Goal: Task Accomplishment & Management: Use online tool/utility

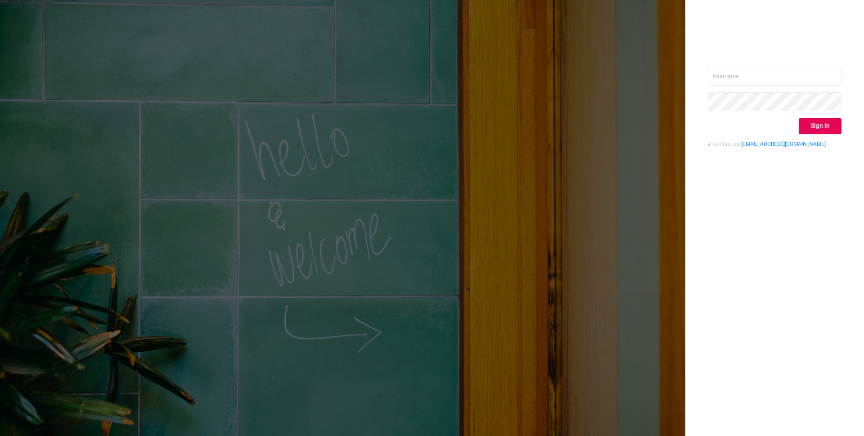
drag, startPoint x: 730, startPoint y: 63, endPoint x: 732, endPoint y: 70, distance: 7.7
click at [730, 65] on div "Sign in contact us [EMAIL_ADDRESS][DOMAIN_NAME]" at bounding box center [775, 218] width 179 height 436
drag, startPoint x: 733, startPoint y: 72, endPoint x: 738, endPoint y: 81, distance: 10.7
click at [733, 72] on input "text" at bounding box center [775, 76] width 134 height 19
type input "[EMAIL_ADDRESS][DOMAIN_NAME]"
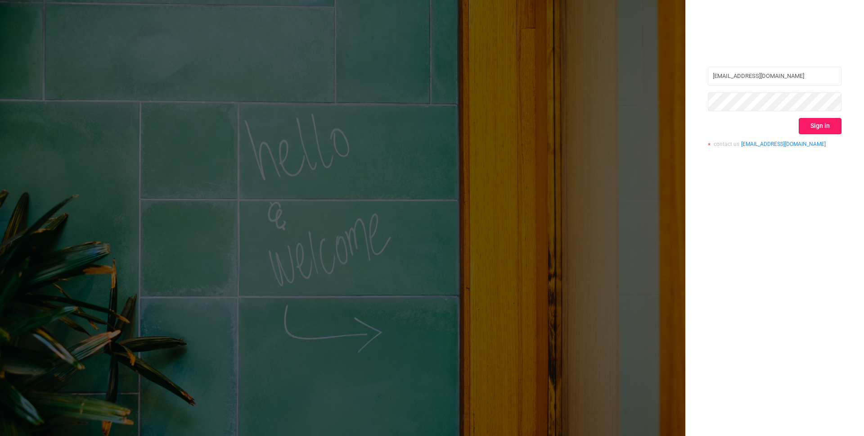
click at [834, 125] on button "Sign in" at bounding box center [820, 126] width 43 height 16
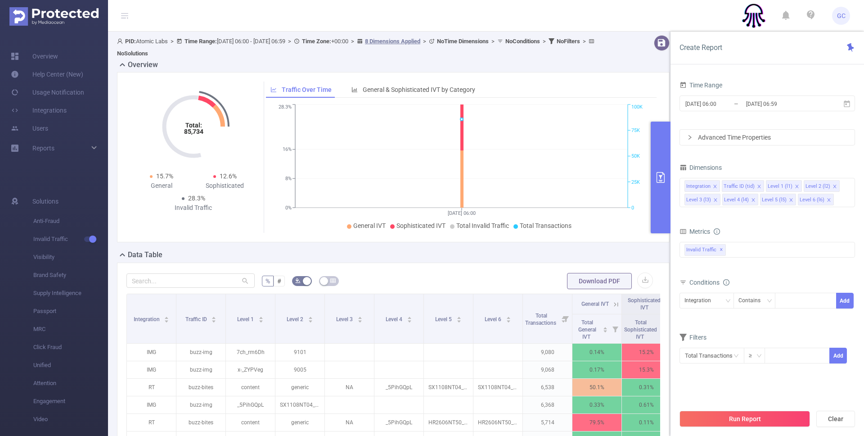
click at [591, 61] on div "Overview" at bounding box center [397, 65] width 560 height 13
click at [658, 175] on icon "primary" at bounding box center [660, 177] width 11 height 11
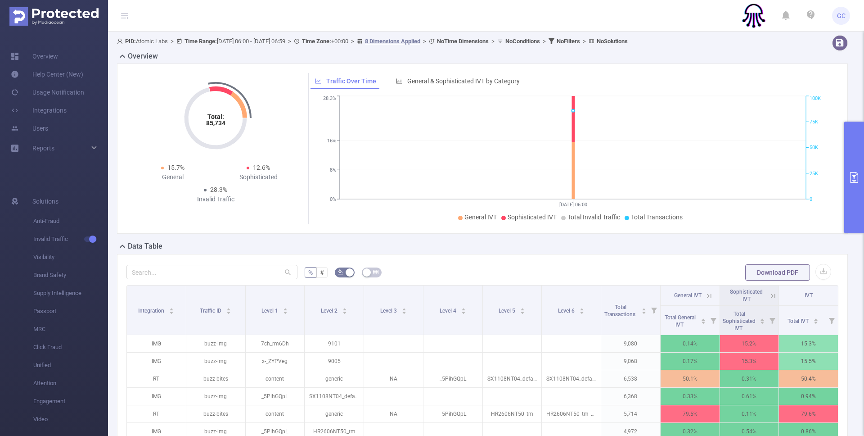
click at [858, 157] on button "primary" at bounding box center [854, 178] width 20 height 112
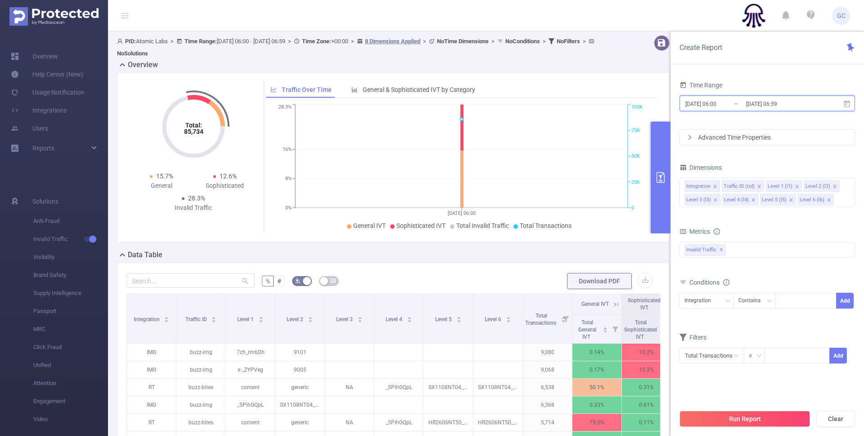
click at [848, 104] on icon at bounding box center [847, 104] width 8 height 8
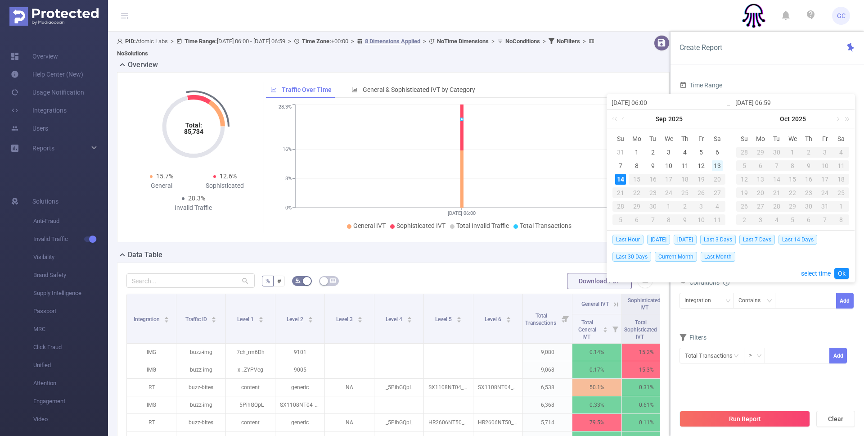
click at [721, 164] on div "13" at bounding box center [717, 165] width 11 height 11
type input "[DATE] 06:00"
type input "[DATE] 06:59"
type input "[DATE] 06:00"
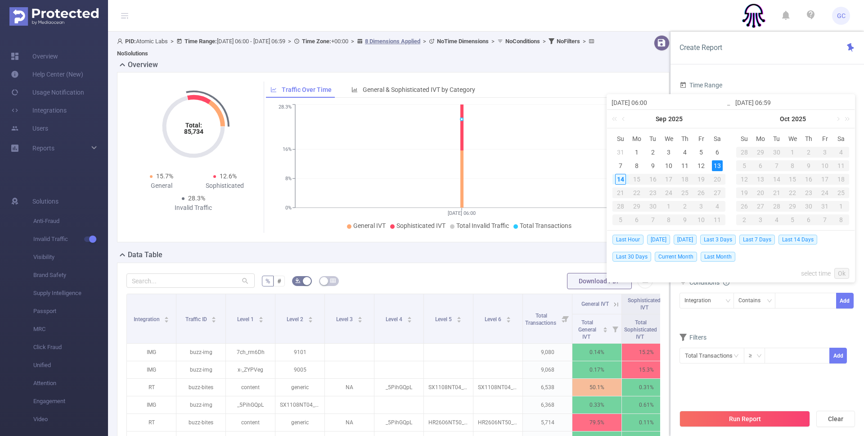
type input "[DATE] 06:59"
click at [716, 166] on div "13" at bounding box center [717, 165] width 11 height 11
click at [686, 241] on span "[DATE]" at bounding box center [685, 240] width 23 height 10
type input "[DATE] 00:00"
type input "[DATE] 23:59"
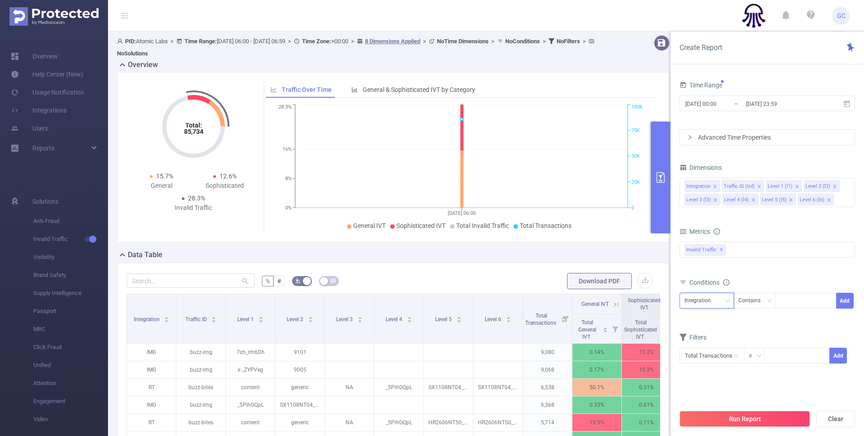
click at [711, 300] on div "Integration" at bounding box center [701, 300] width 33 height 15
click at [700, 335] on li "Traffic ID (tid)" at bounding box center [707, 333] width 54 height 14
click at [786, 303] on div at bounding box center [806, 300] width 52 height 15
type input "bzz-"
click at [852, 321] on form "Dimensions Integration Traffic ID (tid) Level 1 (l1) Level 2 (l2) Level 3 (l3) …" at bounding box center [768, 268] width 176 height 214
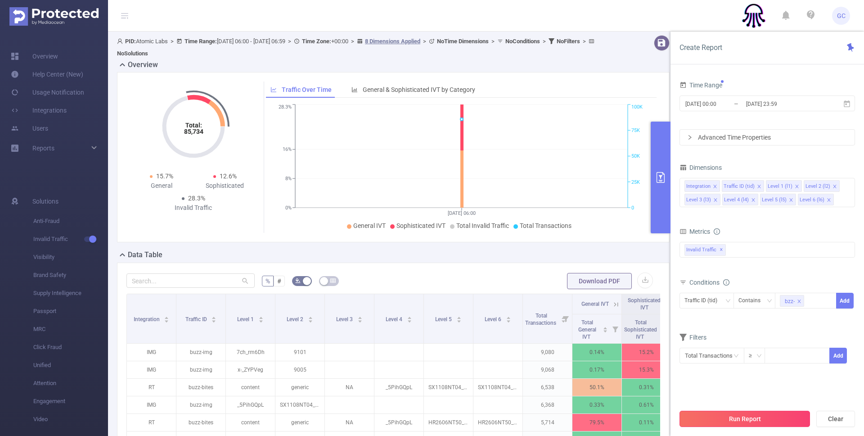
click at [743, 420] on button "Run Report" at bounding box center [745, 419] width 131 height 16
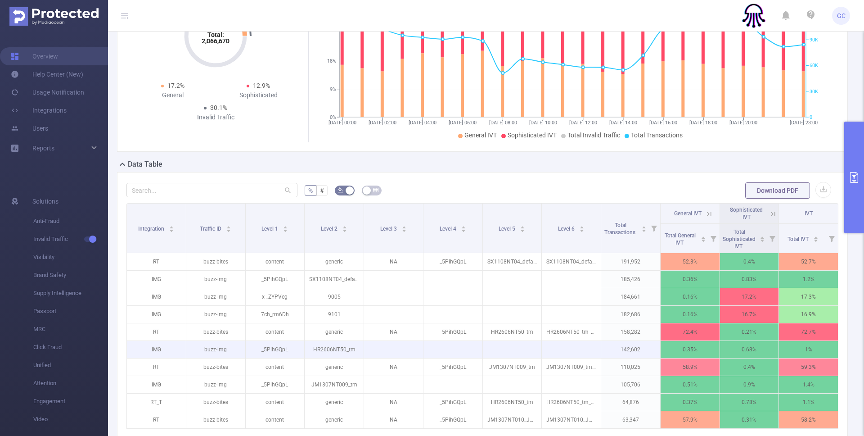
scroll to position [85, 0]
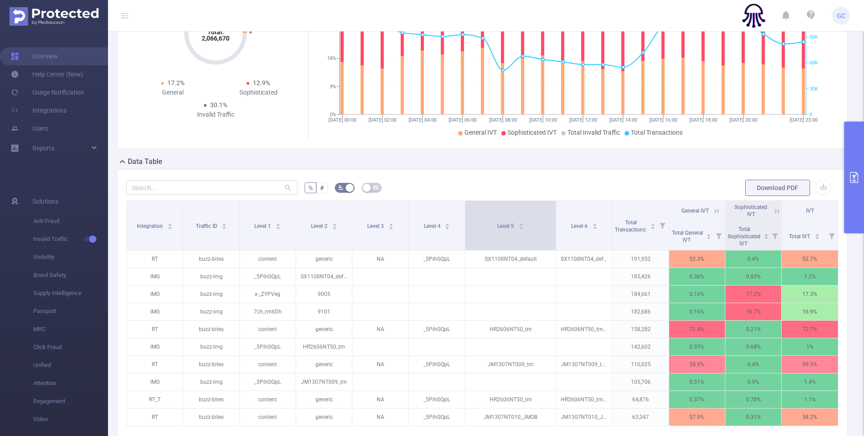
drag, startPoint x: 541, startPoint y: 236, endPoint x: 554, endPoint y: 237, distance: 13.1
click at [554, 237] on span at bounding box center [556, 225] width 5 height 49
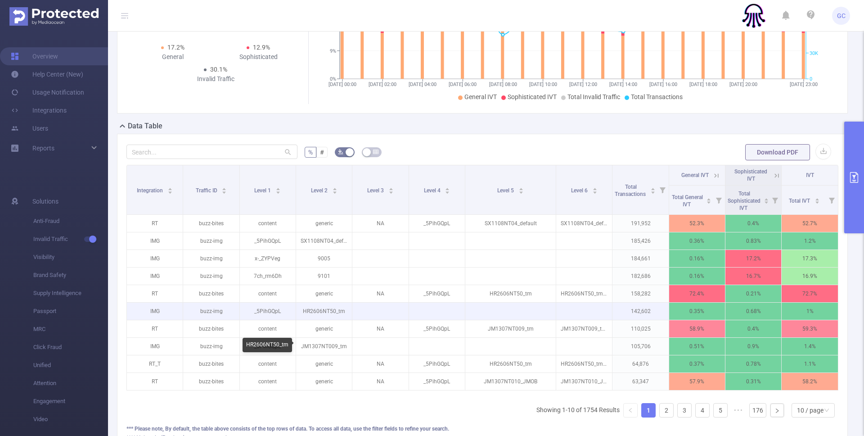
scroll to position [122, 0]
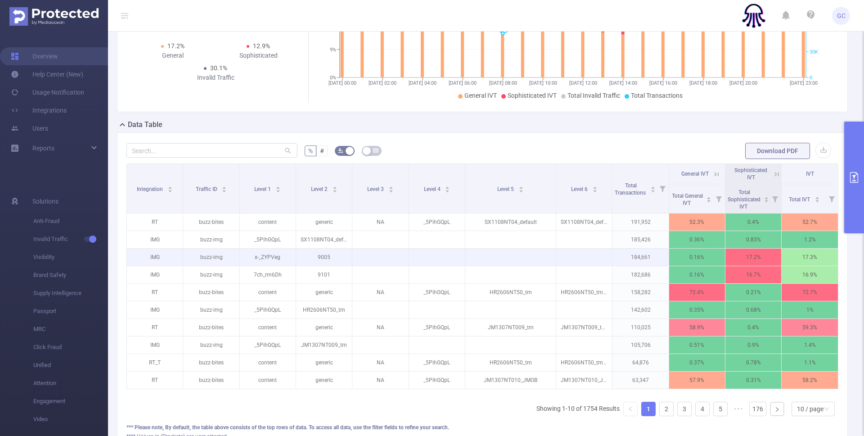
click at [637, 257] on p "184,661" at bounding box center [641, 256] width 56 height 17
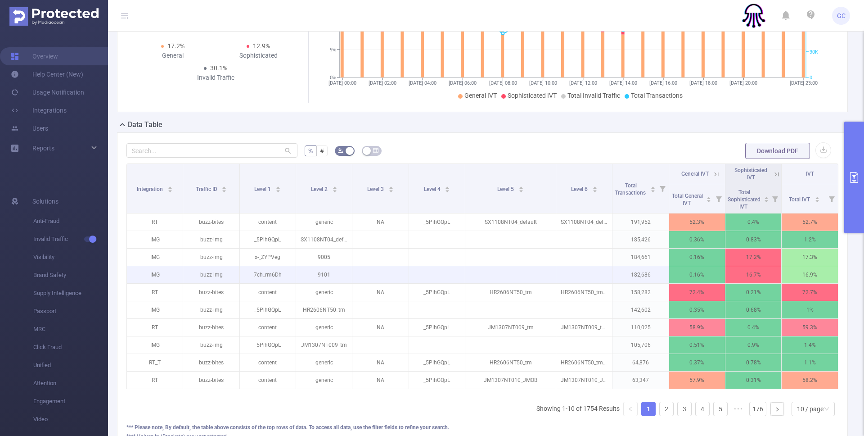
click at [633, 275] on p "182,686" at bounding box center [641, 274] width 56 height 17
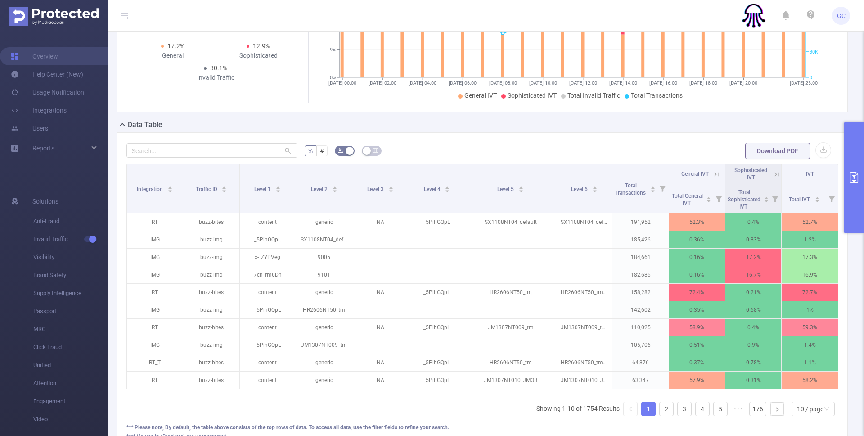
click at [776, 174] on icon at bounding box center [777, 174] width 4 height 4
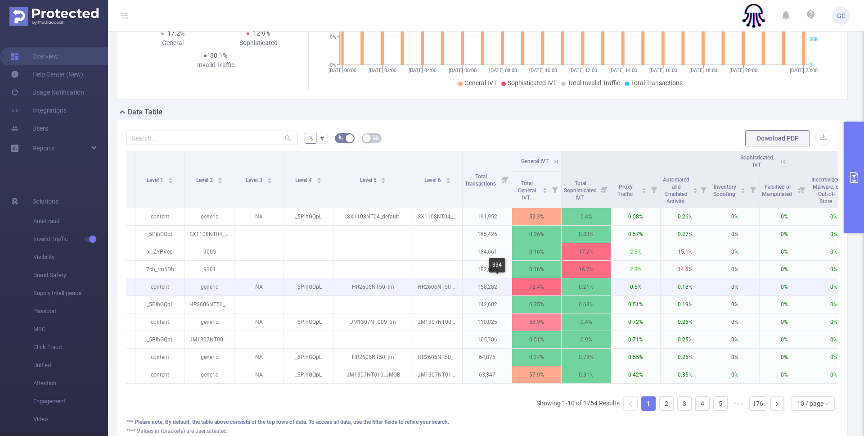
scroll to position [0, 0]
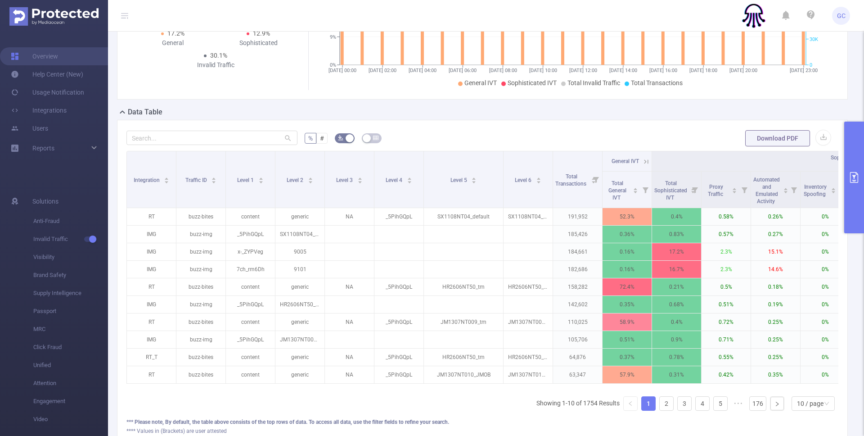
click at [855, 174] on icon "primary" at bounding box center [854, 177] width 11 height 11
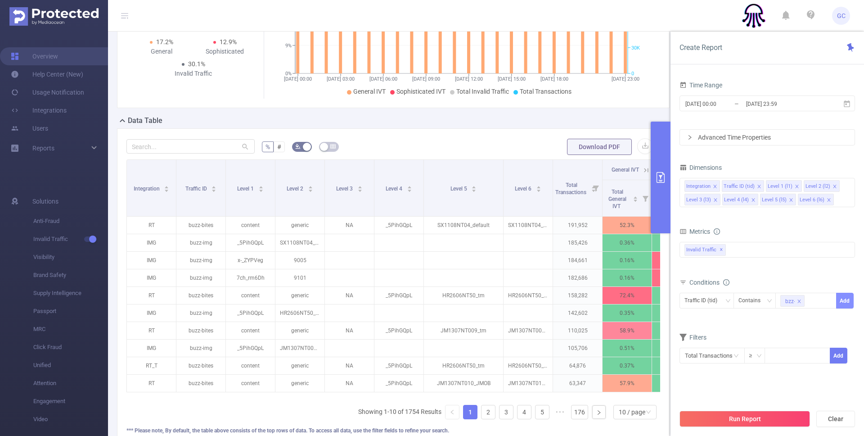
click at [844, 298] on button "Add" at bounding box center [845, 301] width 18 height 16
click at [708, 299] on div "Integration" at bounding box center [701, 300] width 33 height 15
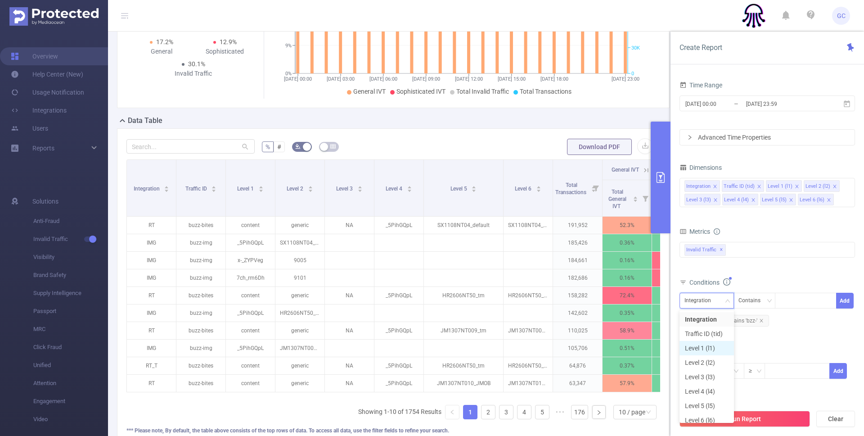
click at [713, 345] on li "Level 1 (l1)" at bounding box center [707, 348] width 54 height 14
click at [791, 298] on div at bounding box center [806, 300] width 52 height 15
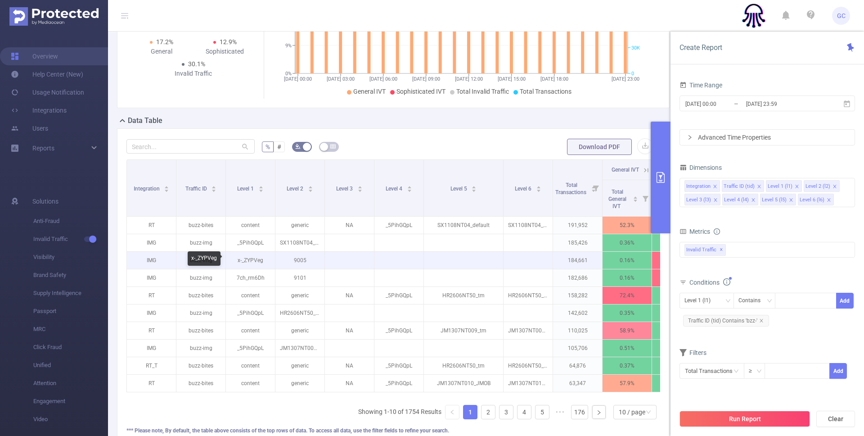
click at [249, 259] on p "x-_ZYPVeg" at bounding box center [250, 260] width 49 height 17
click at [249, 258] on p "x-_ZYPVeg" at bounding box center [250, 260] width 49 height 17
copy p "x-_ZYPVeg"
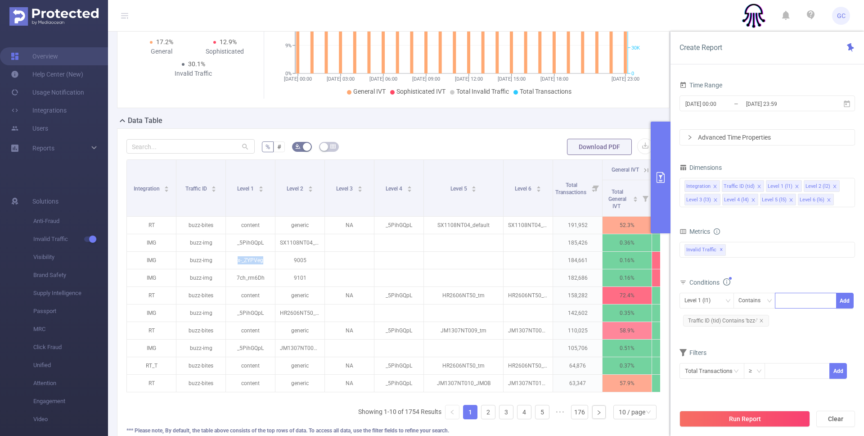
click at [797, 300] on div at bounding box center [806, 300] width 52 height 15
paste input "x-_ZYPVeg"
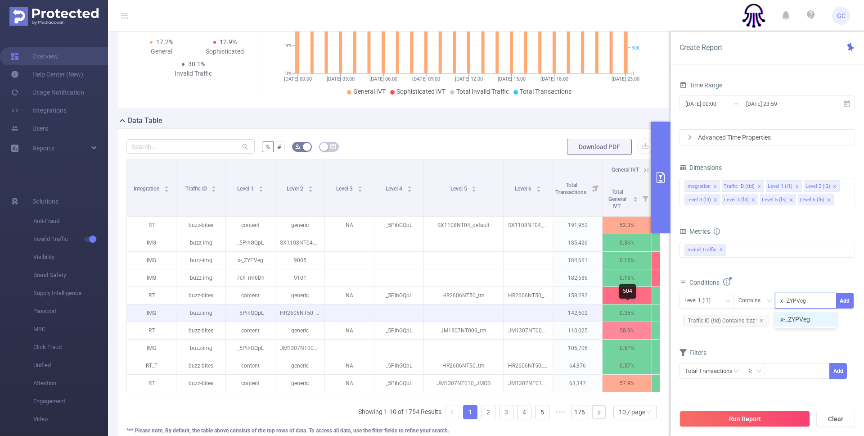
type input "x-_ZYPVeg"
click at [785, 320] on li "x-_ZYPVeg" at bounding box center [806, 319] width 62 height 14
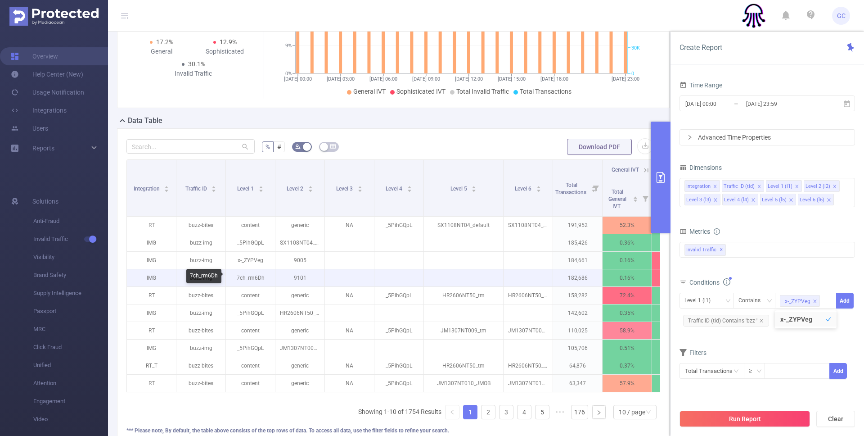
click at [248, 277] on p "7ch_rm6Dh" at bounding box center [250, 277] width 49 height 17
copy p "7ch_rm6Dh"
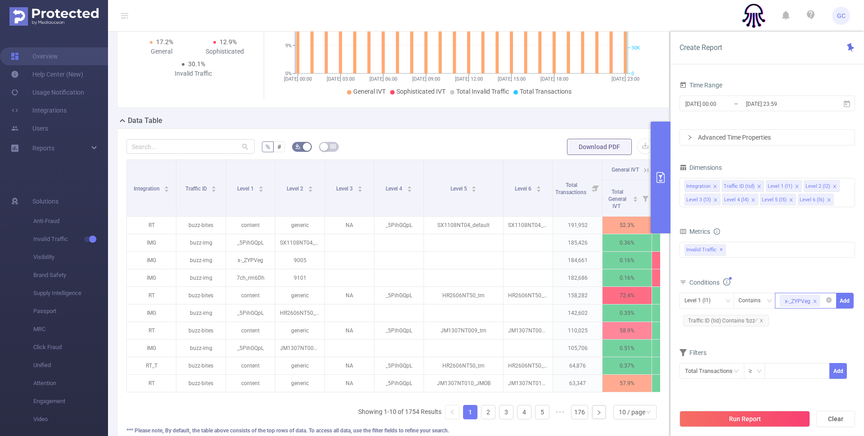
click at [825, 300] on input at bounding box center [824, 301] width 4 height 12
paste input "7ch_rm6Dh"
type input "7ch_rm6Dh"
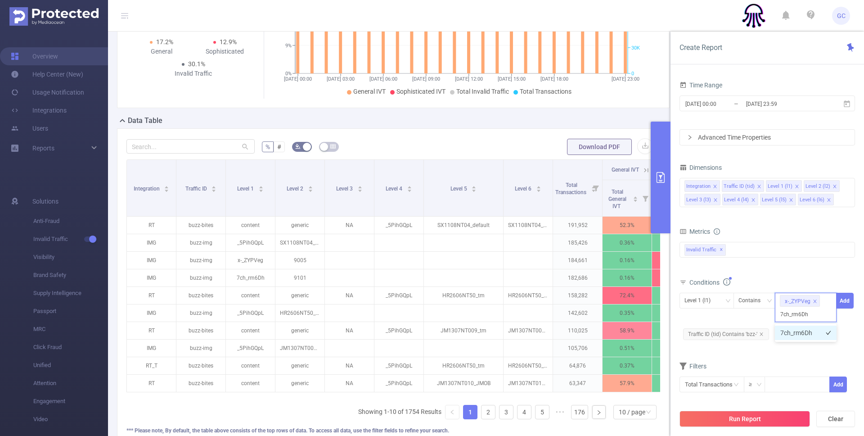
click at [796, 334] on li "7ch_rm6Dh" at bounding box center [806, 332] width 62 height 14
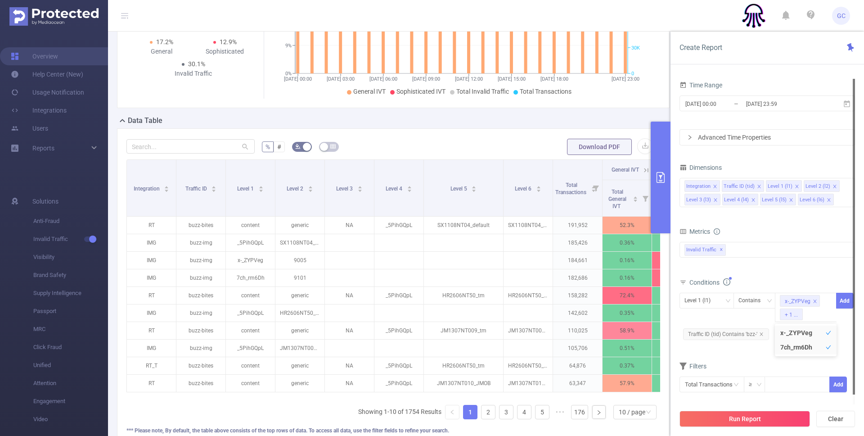
click at [854, 325] on div at bounding box center [854, 237] width 2 height 316
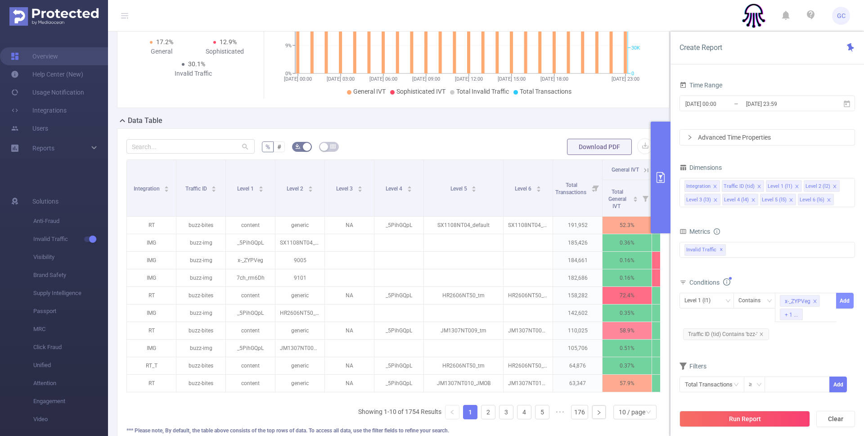
click at [844, 304] on button "Add" at bounding box center [845, 301] width 18 height 16
click at [753, 200] on icon "icon: close" at bounding box center [753, 200] width 5 height 5
click at [754, 200] on icon "icon: close" at bounding box center [753, 200] width 5 height 5
click at [753, 200] on icon "icon: close" at bounding box center [753, 200] width 5 height 5
click at [715, 199] on icon "icon: close" at bounding box center [715, 199] width 3 height 3
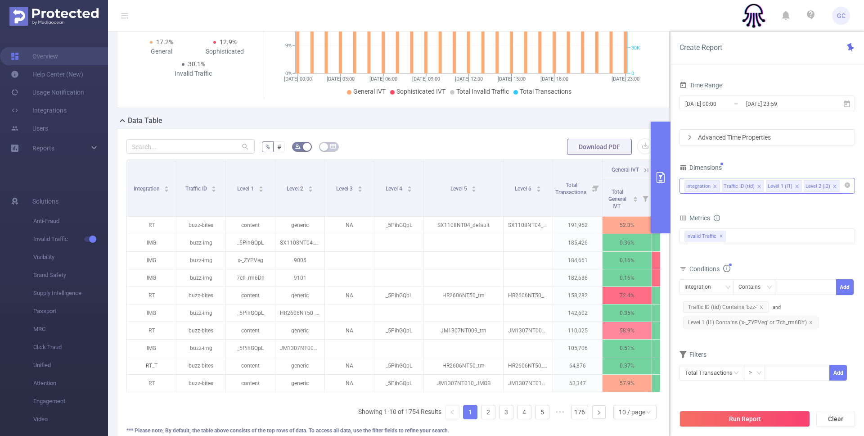
click at [754, 415] on button "Run Report" at bounding box center [745, 419] width 131 height 16
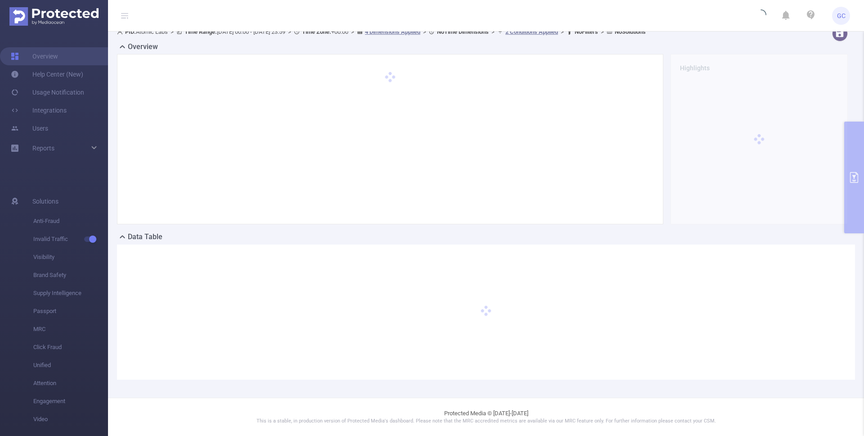
scroll to position [9, 0]
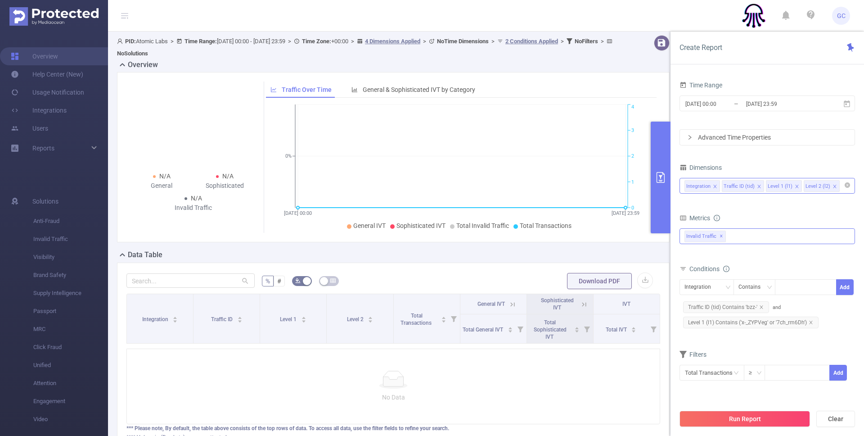
click at [762, 240] on div "Invalid Traffic ✕" at bounding box center [768, 236] width 176 height 16
drag, startPoint x: 718, startPoint y: 240, endPoint x: 710, endPoint y: 240, distance: 8.1
click at [718, 240] on strong "Anti-Fraud" at bounding box center [717, 239] width 31 height 7
click at [693, 257] on span at bounding box center [694, 255] width 7 height 7
click at [692, 258] on span at bounding box center [694, 255] width 7 height 7
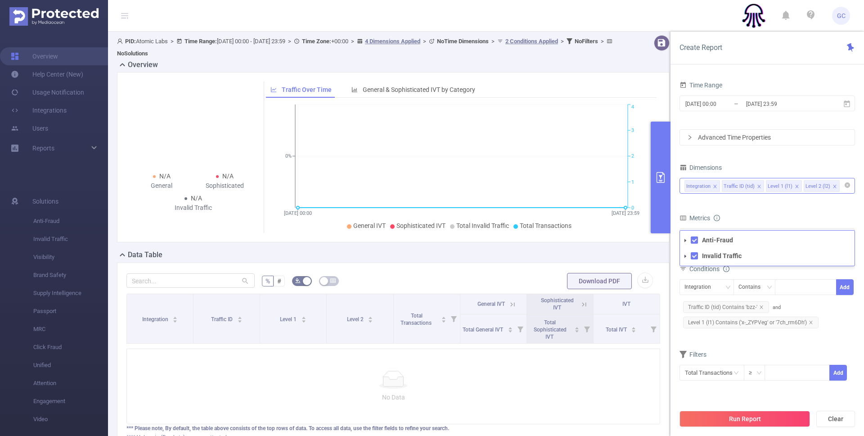
click at [799, 273] on div "Conditions" at bounding box center [768, 269] width 176 height 15
click at [760, 306] on icon "icon: close" at bounding box center [761, 307] width 5 height 5
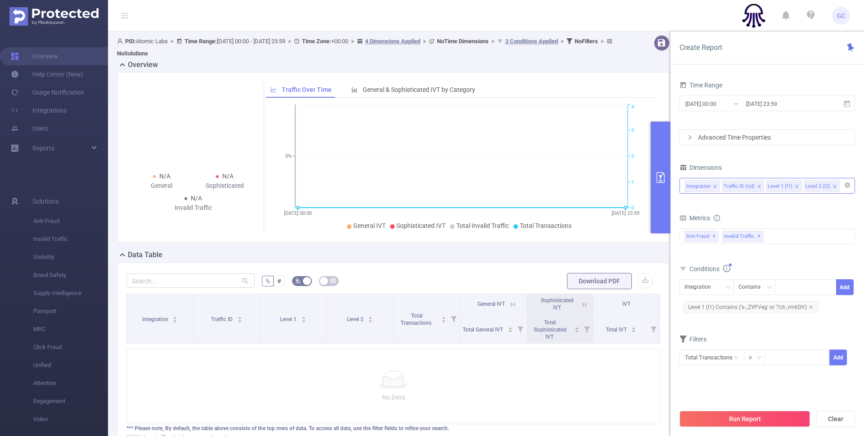
click at [703, 188] on div "Integration" at bounding box center [698, 187] width 24 height 12
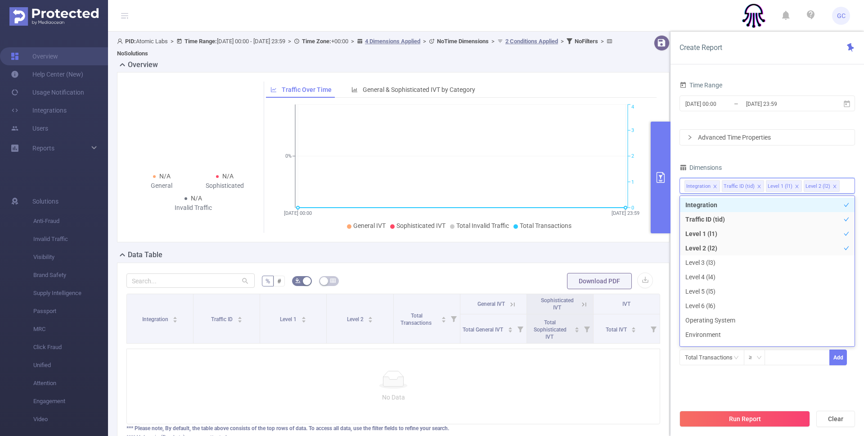
click at [734, 168] on div "Dimensions" at bounding box center [768, 168] width 176 height 15
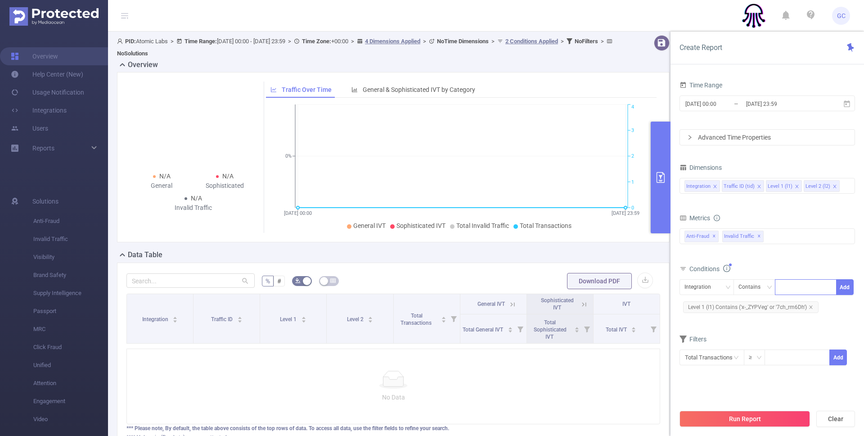
click at [798, 286] on div at bounding box center [806, 287] width 52 height 15
type input "IMG"
click at [846, 284] on button "Add" at bounding box center [845, 287] width 18 height 16
click at [729, 420] on button "Run Report" at bounding box center [745, 419] width 131 height 16
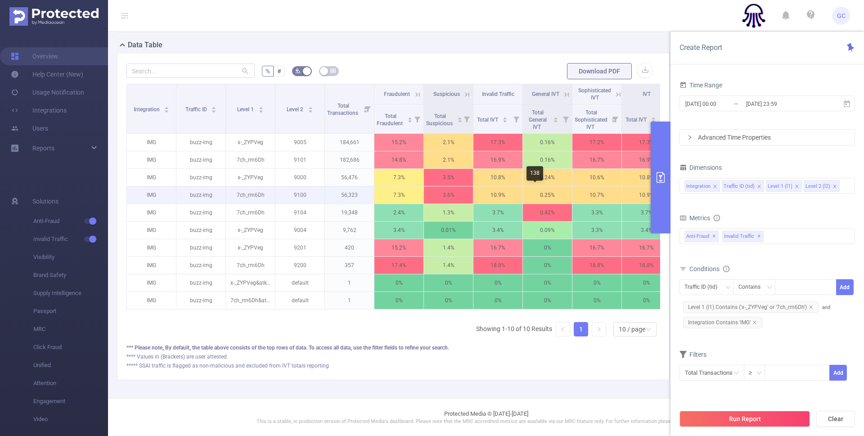
scroll to position [0, 13]
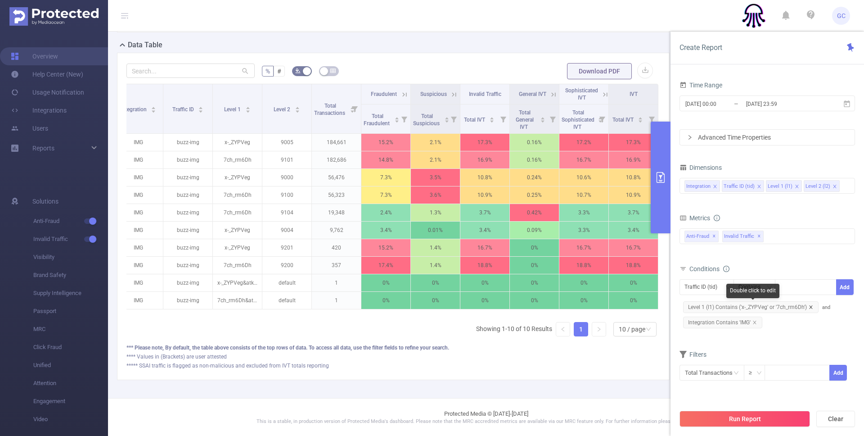
click at [809, 306] on icon "icon: close" at bounding box center [811, 307] width 5 height 5
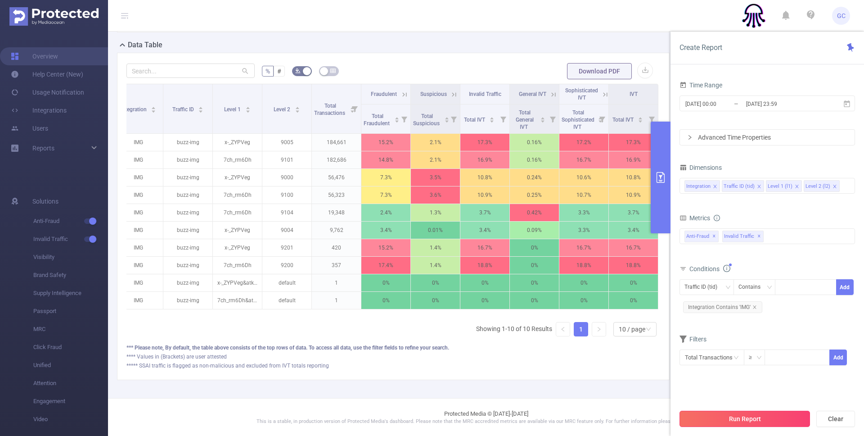
click at [740, 420] on button "Run Report" at bounding box center [745, 419] width 131 height 16
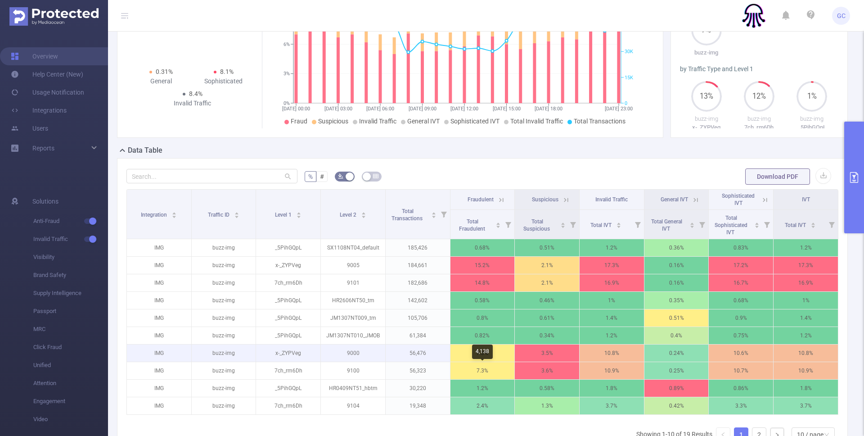
scroll to position [97, 0]
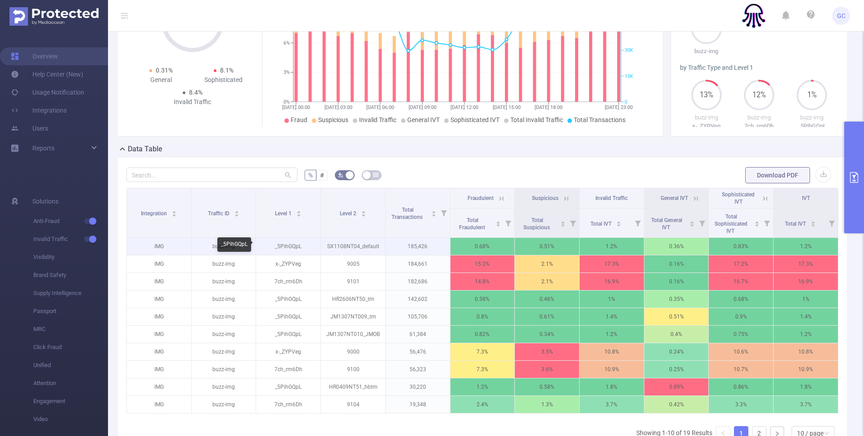
click at [290, 247] on p "_5PihGQpL" at bounding box center [288, 246] width 64 height 17
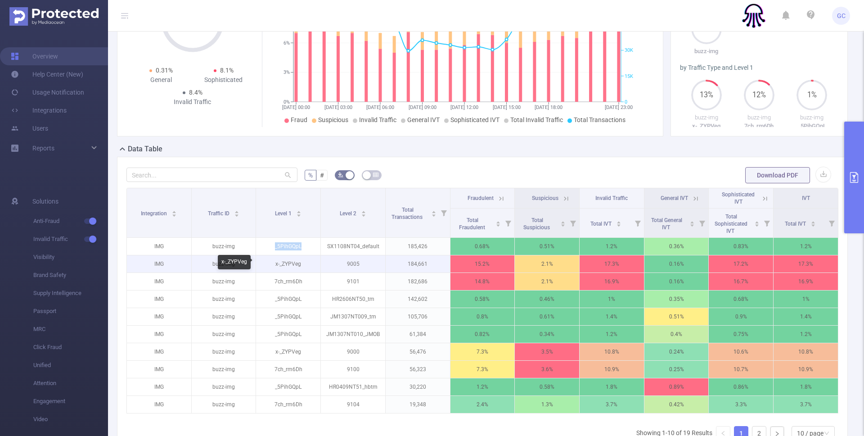
copy p "_5PihGQpL"
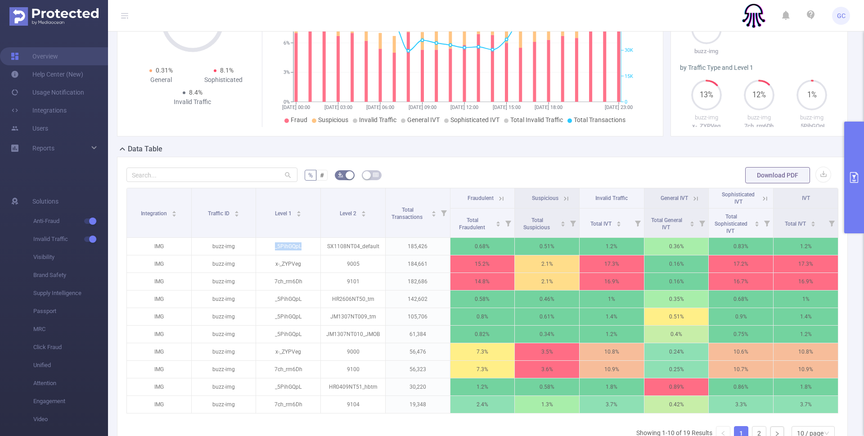
click at [853, 176] on icon "primary" at bounding box center [854, 177] width 8 height 11
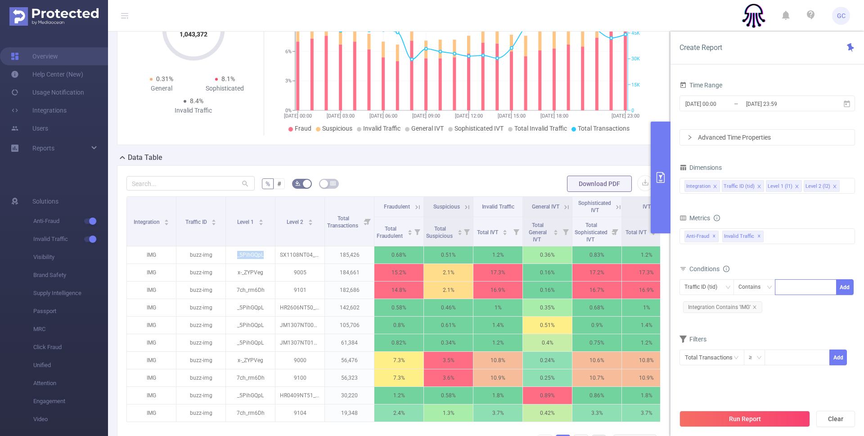
click at [792, 285] on div at bounding box center [806, 287] width 52 height 15
click at [702, 286] on div "Traffic ID (tid)" at bounding box center [704, 287] width 39 height 15
click at [704, 334] on li "Level 1 (l1)" at bounding box center [707, 334] width 54 height 14
click at [786, 288] on div at bounding box center [806, 287] width 52 height 15
paste input "_5PihGQpL"
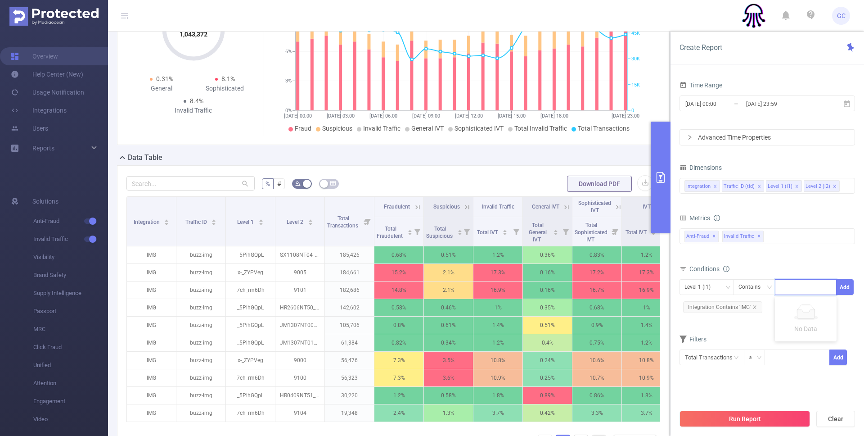
type input "_5PihGQpL"
click at [806, 307] on li "_5PihGQpL" at bounding box center [806, 305] width 62 height 14
click at [815, 266] on div "Conditions" at bounding box center [768, 269] width 176 height 15
click at [847, 286] on button "Add" at bounding box center [845, 287] width 18 height 16
click at [741, 420] on button "Run Report" at bounding box center [745, 419] width 131 height 16
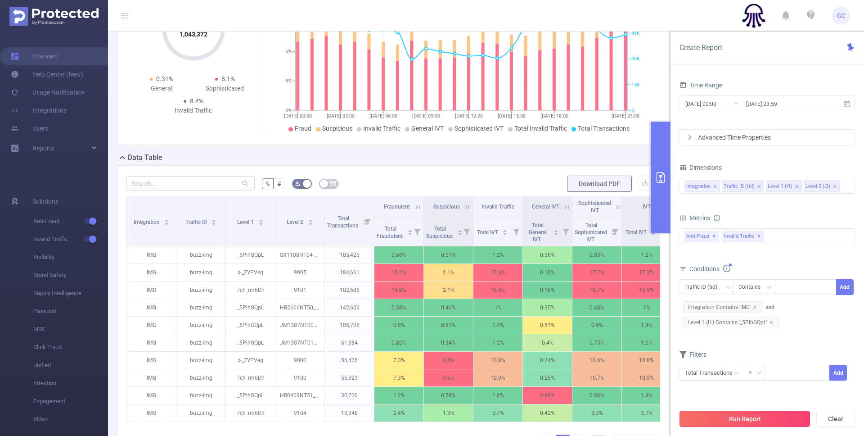
scroll to position [9, 0]
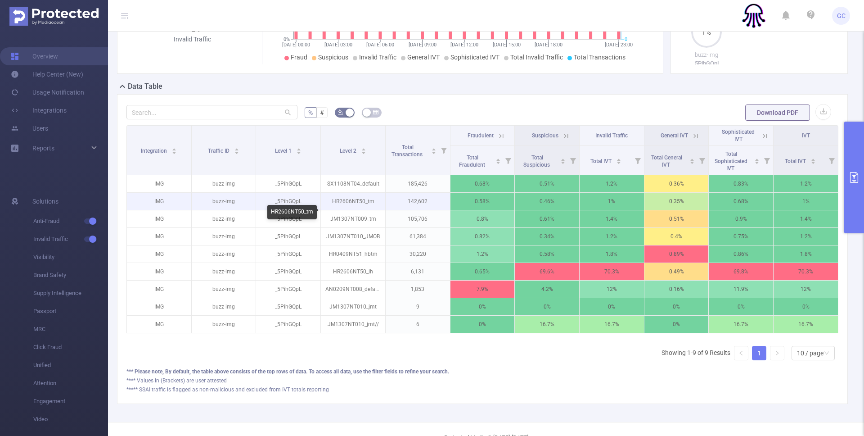
scroll to position [161, 0]
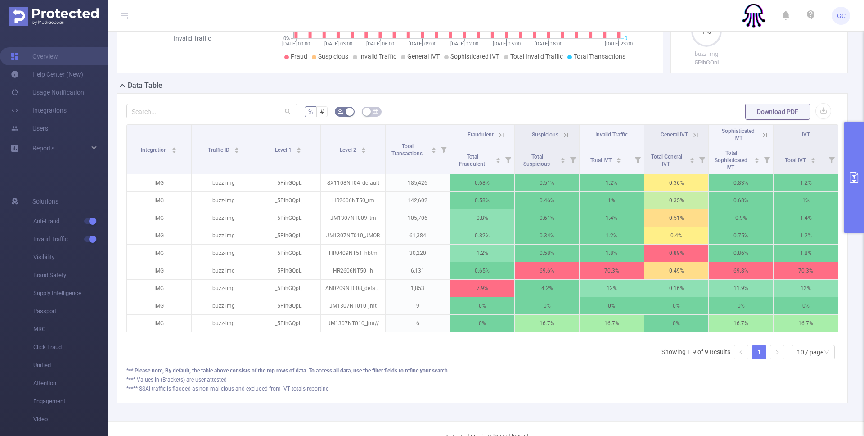
click at [858, 181] on icon "primary" at bounding box center [854, 177] width 8 height 11
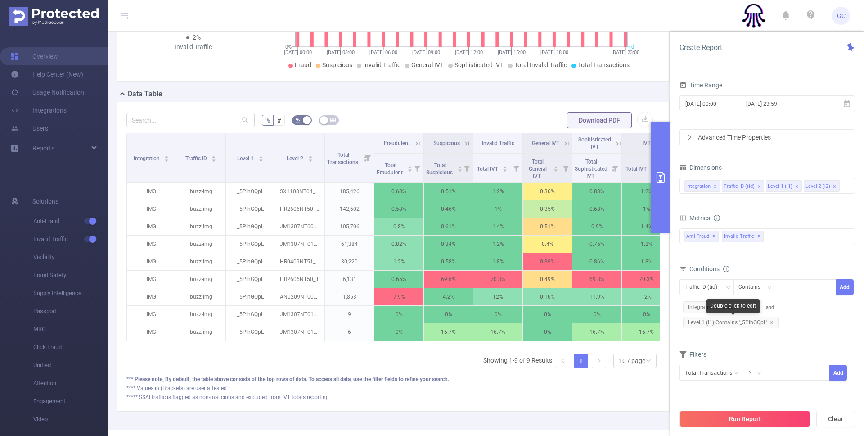
click at [747, 323] on span "Level 1 (l1) Contains '_5PihGQpL'" at bounding box center [731, 322] width 96 height 12
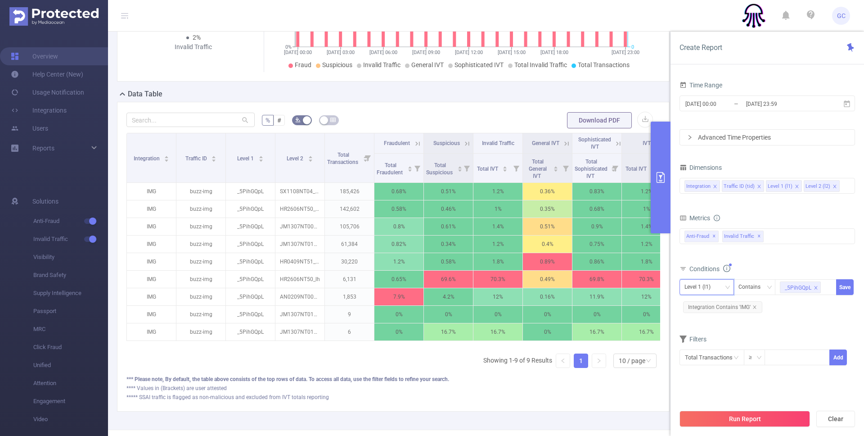
click at [712, 285] on div "Level 1 (l1)" at bounding box center [701, 287] width 32 height 15
click at [784, 323] on form "Dimensions Integration Traffic ID (tid) Level 1 (l1) Level 2 (l2) Metrics bp_to…" at bounding box center [768, 269] width 176 height 216
click at [717, 283] on div "Level 1 (l1)" at bounding box center [701, 287] width 32 height 15
click at [842, 186] on input at bounding box center [844, 186] width 5 height 12
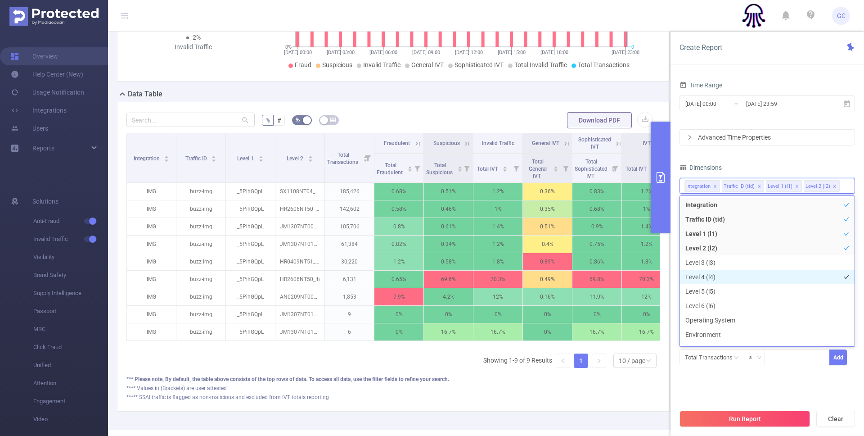
click at [695, 280] on li "Level 4 (l4)" at bounding box center [767, 277] width 175 height 14
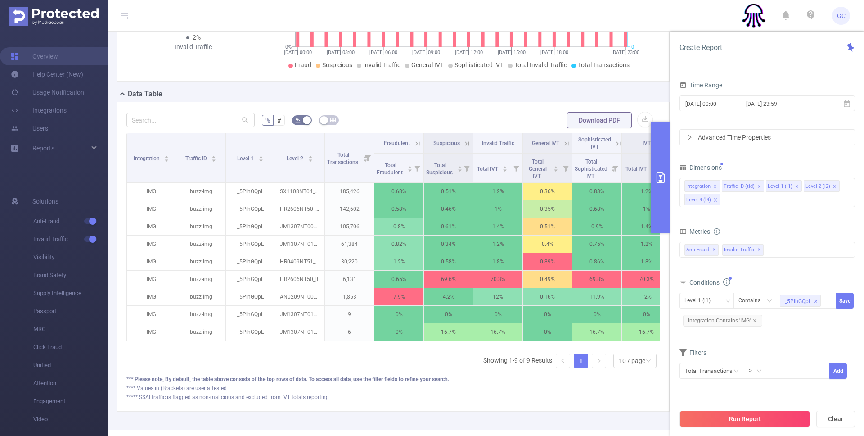
click at [774, 165] on div "Dimensions" at bounding box center [768, 168] width 176 height 15
click at [735, 197] on div "Integration Traffic ID (tid) Level 1 (l1) Level 2 (l2) Level 4 (l4)" at bounding box center [768, 192] width 176 height 29
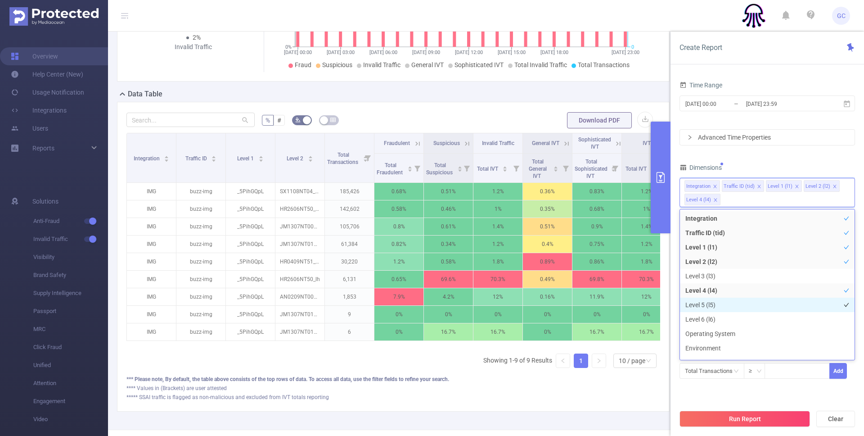
click at [702, 307] on li "Level 5 (l5)" at bounding box center [767, 305] width 175 height 14
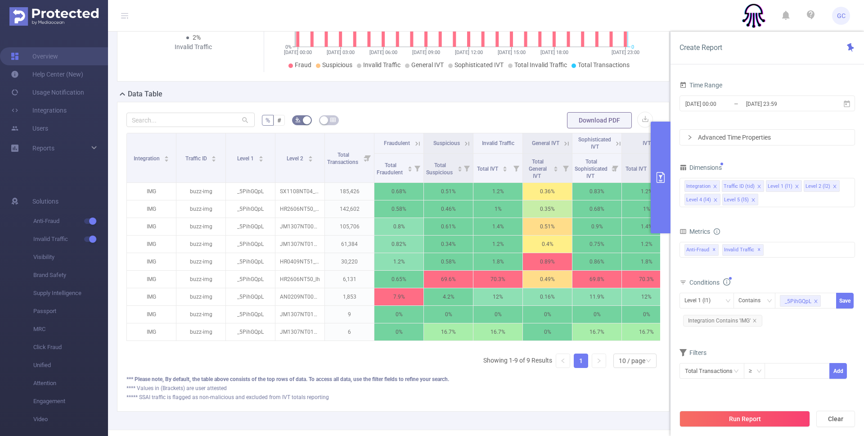
click at [765, 161] on div "Time Range [DATE] 00:00 _ [DATE] 23:59 Advanced Time Properties Dimensions Inte…" at bounding box center [768, 235] width 176 height 312
click at [695, 303] on div "Level 1 (l1)" at bounding box center [701, 300] width 32 height 15
click at [706, 373] on li "Level 4 (l4)" at bounding box center [707, 377] width 54 height 14
click at [844, 298] on button "Save" at bounding box center [845, 301] width 18 height 16
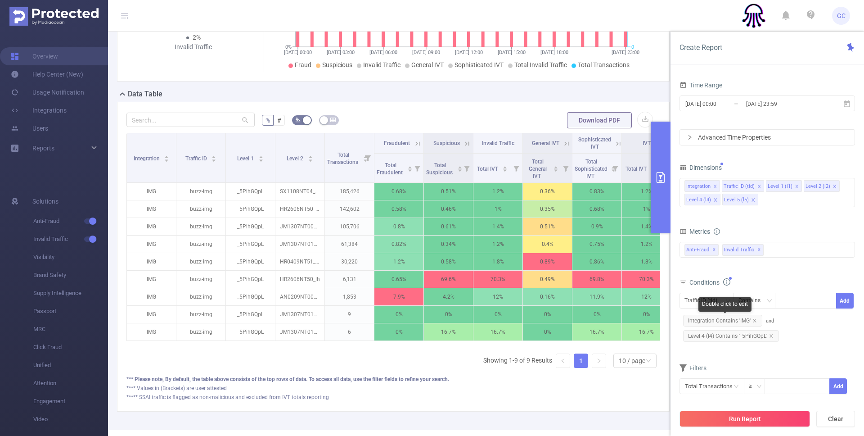
click at [737, 320] on span "Integration Contains 'IMG'" at bounding box center [722, 321] width 79 height 12
click at [736, 321] on span "Integration Contains 'IMG'" at bounding box center [722, 321] width 79 height 12
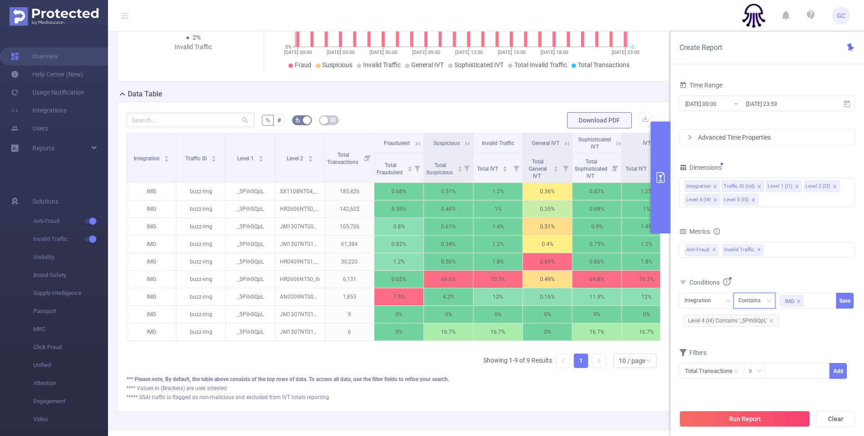
click at [759, 294] on div "Contains" at bounding box center [753, 300] width 28 height 15
click at [747, 336] on li "Is" at bounding box center [763, 333] width 60 height 14
click at [747, 300] on div "Is" at bounding box center [744, 300] width 10 height 15
click at [745, 352] on li "Is Not" at bounding box center [763, 348] width 60 height 14
click at [845, 299] on button "Save" at bounding box center [845, 301] width 18 height 16
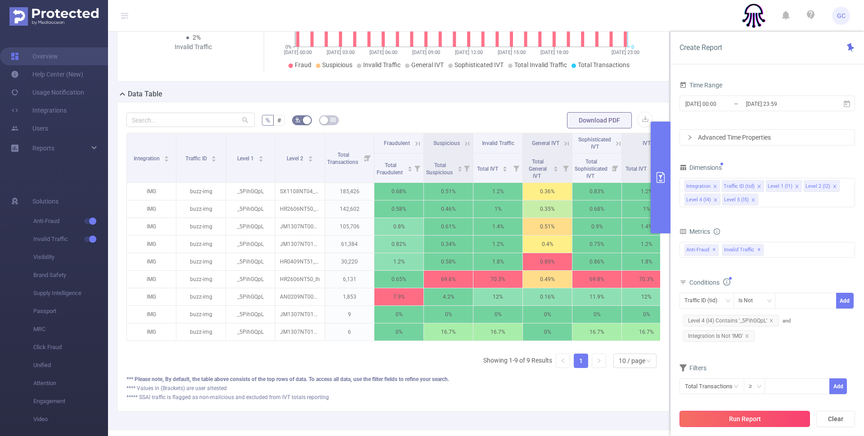
click at [736, 420] on button "Run Report" at bounding box center [745, 419] width 131 height 16
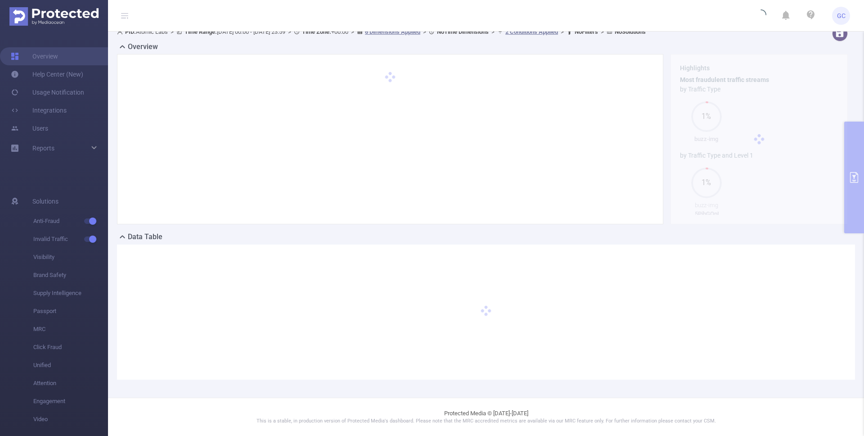
scroll to position [9, 0]
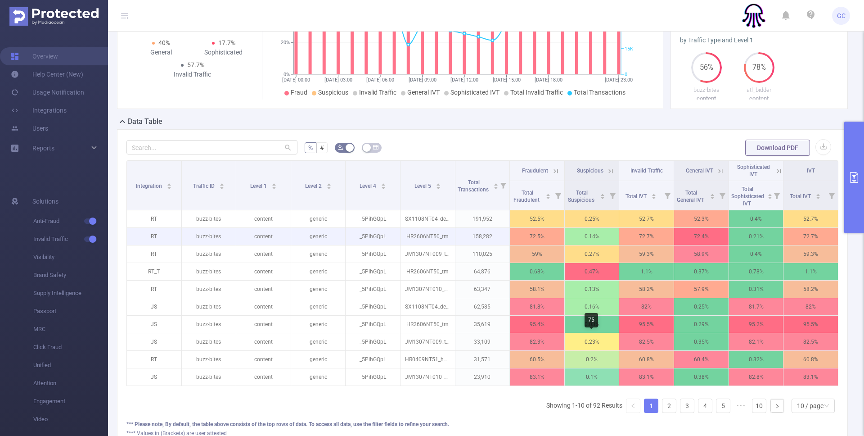
scroll to position [136, 0]
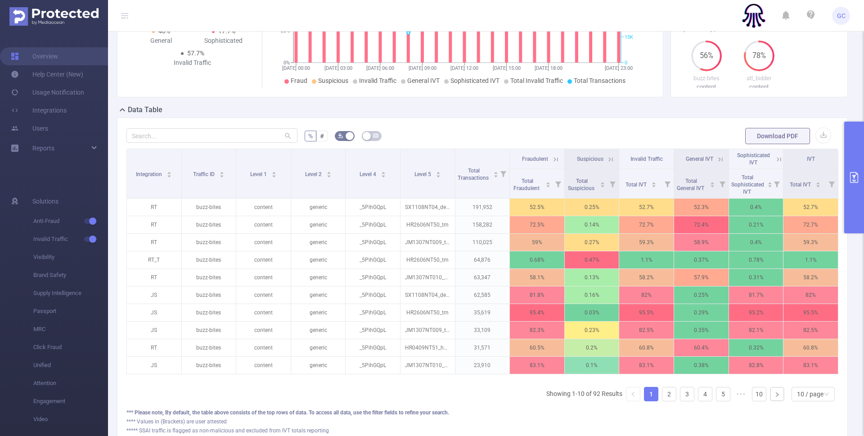
drag, startPoint x: 510, startPoint y: 154, endPoint x: 520, endPoint y: 153, distance: 9.9
click at [520, 153] on tr "Integration Traffic ID Level 1 Level 2 Level 4 Level 5 Total Transactions Fraud…" at bounding box center [483, 159] width 712 height 20
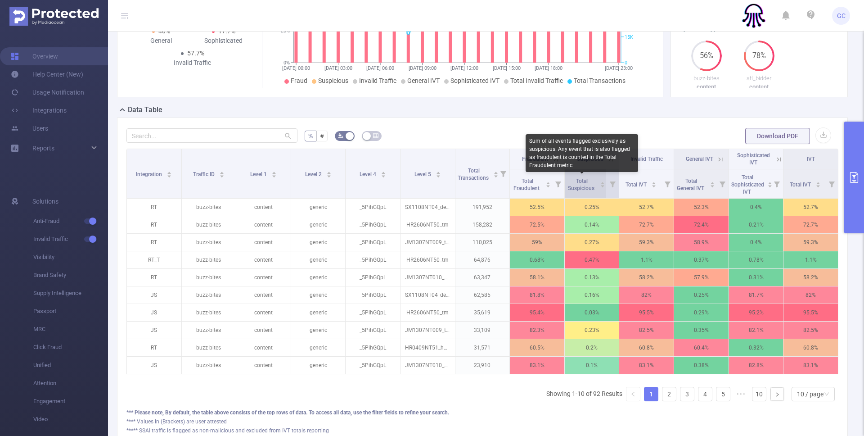
drag, startPoint x: 563, startPoint y: 191, endPoint x: 571, endPoint y: 192, distance: 7.7
click at [571, 191] on tr "Total Fraudulent Total Suspicious Total IVT Total General IVT Total Sophisticat…" at bounding box center [483, 183] width 712 height 29
click at [594, 189] on span "Total Suspicious" at bounding box center [582, 185] width 28 height 14
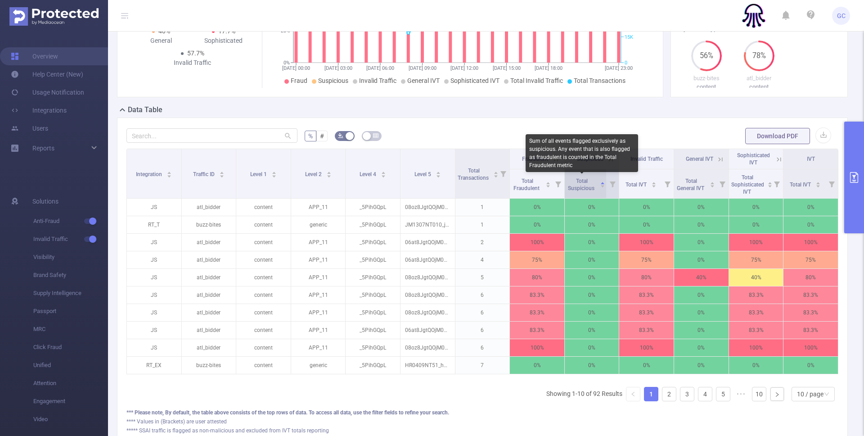
click at [593, 184] on span "Total Suspicious" at bounding box center [582, 185] width 28 height 14
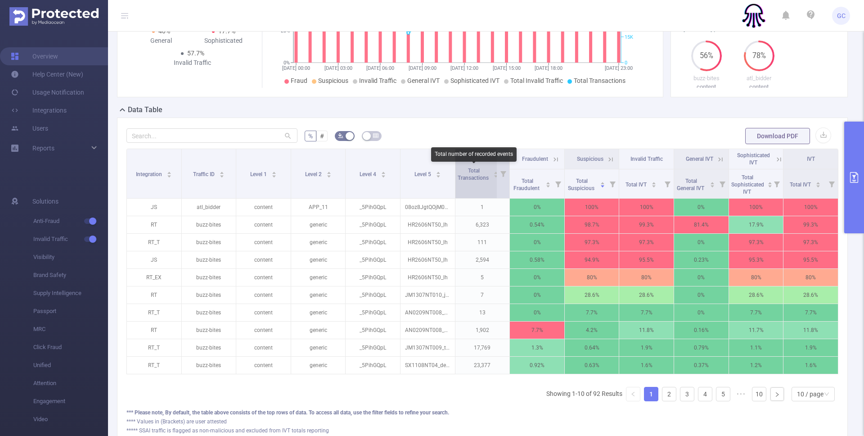
click at [482, 174] on span "Total Transactions" at bounding box center [474, 174] width 32 height 14
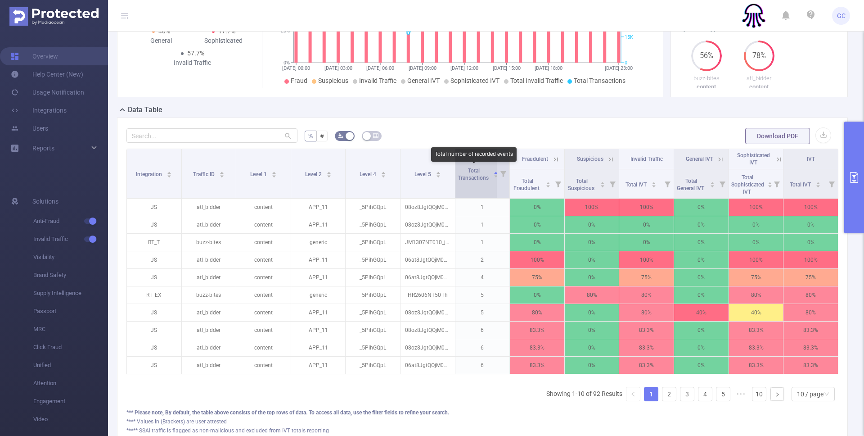
click at [482, 174] on span "Total Transactions" at bounding box center [474, 174] width 32 height 14
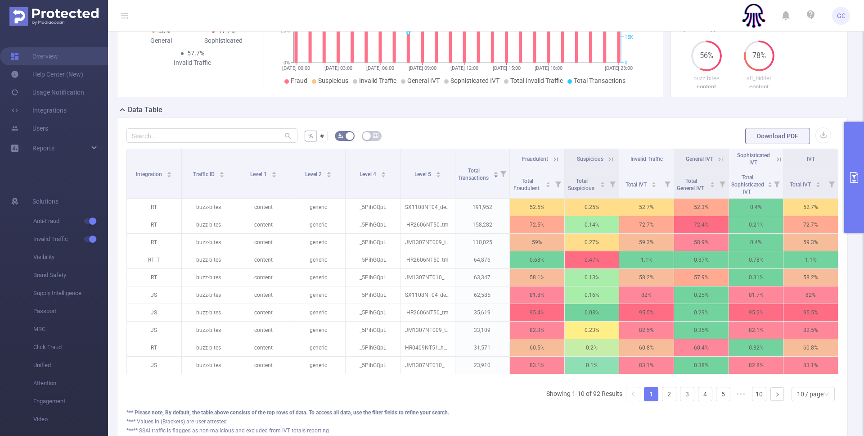
click at [555, 159] on icon at bounding box center [556, 159] width 8 height 8
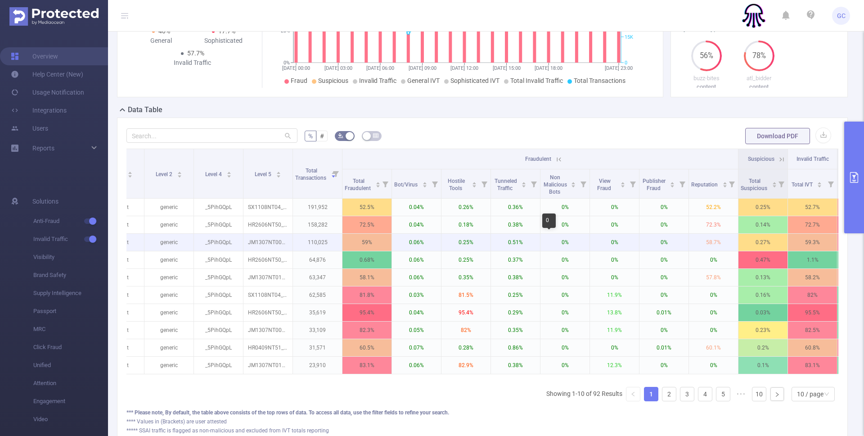
scroll to position [0, 128]
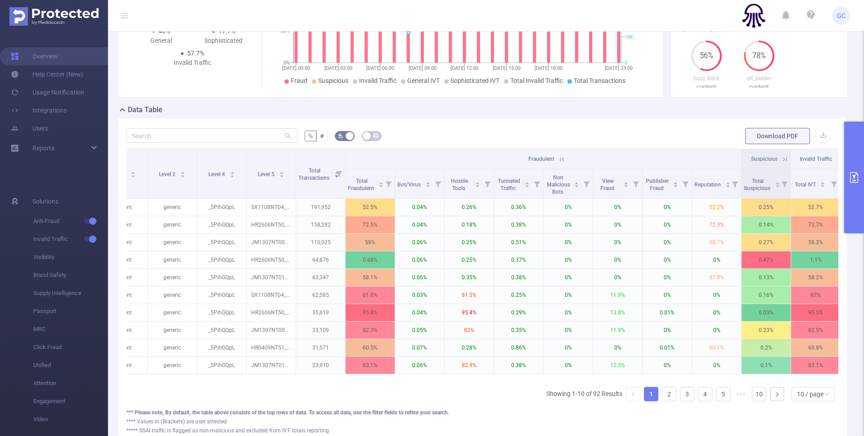
click at [852, 179] on icon "primary" at bounding box center [854, 177] width 11 height 11
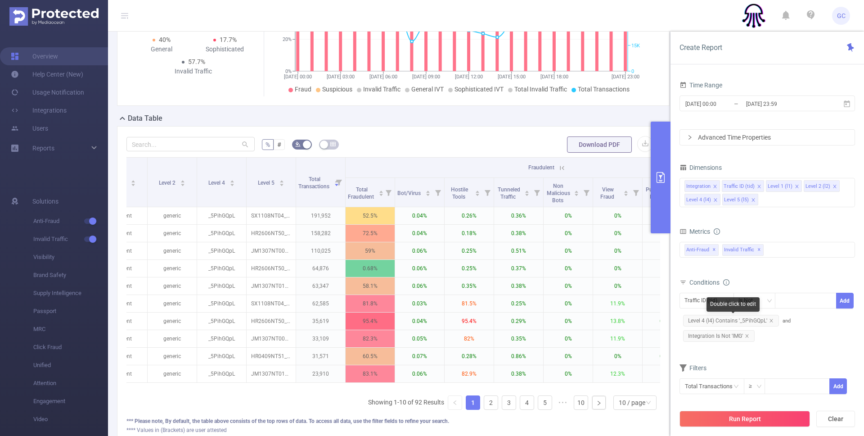
click at [758, 320] on span "Level 4 (l4) Contains '_5PihGQpL'" at bounding box center [731, 321] width 96 height 12
click at [756, 320] on span "Level 4 (l4) Contains '_5PihGQpL'" at bounding box center [731, 321] width 96 height 12
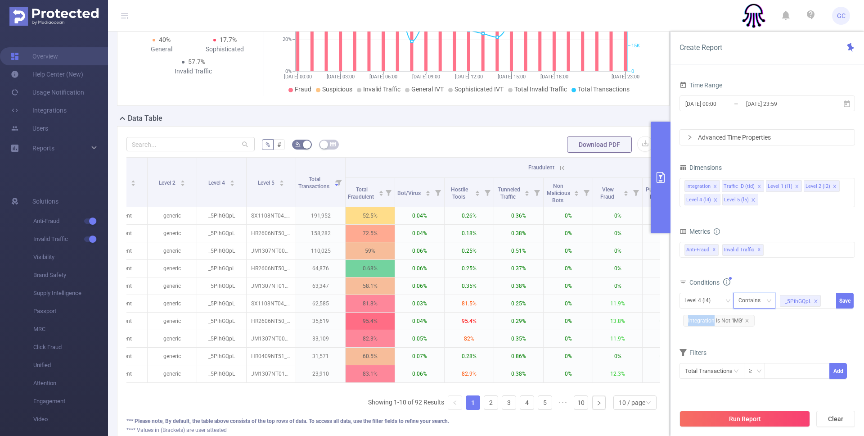
click at [756, 302] on div "Contains" at bounding box center [753, 300] width 28 height 15
drag, startPoint x: 750, startPoint y: 347, endPoint x: 757, endPoint y: 346, distance: 7.3
click at [750, 347] on li "Is Not" at bounding box center [763, 348] width 60 height 14
click at [842, 303] on button "Save" at bounding box center [845, 301] width 18 height 16
click at [749, 416] on button "Run Report" at bounding box center [745, 419] width 131 height 16
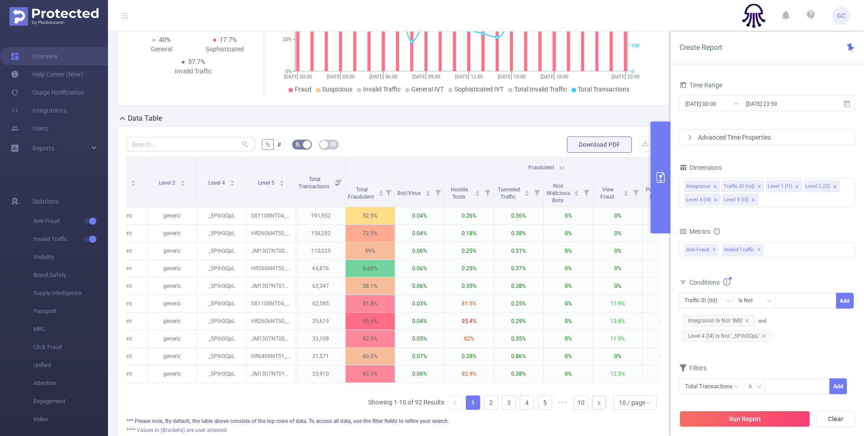
scroll to position [9, 0]
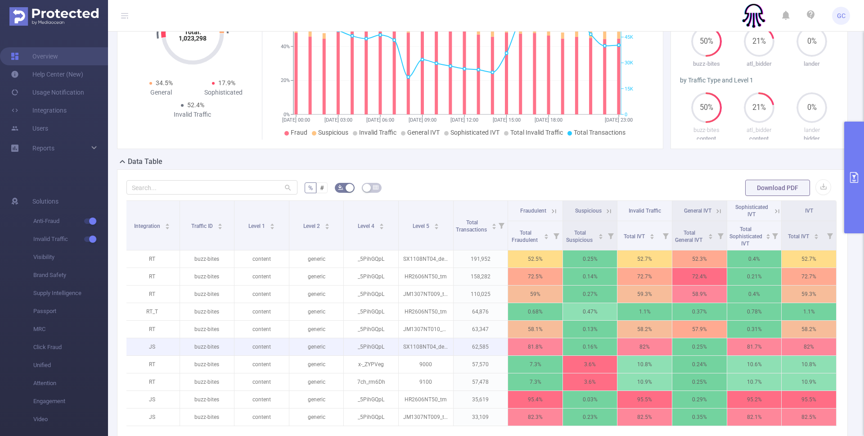
scroll to position [85, 0]
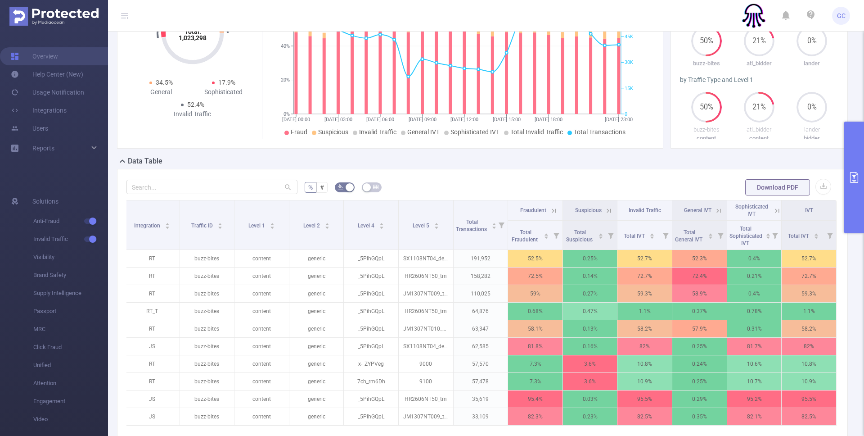
click at [855, 174] on icon "primary" at bounding box center [854, 177] width 11 height 11
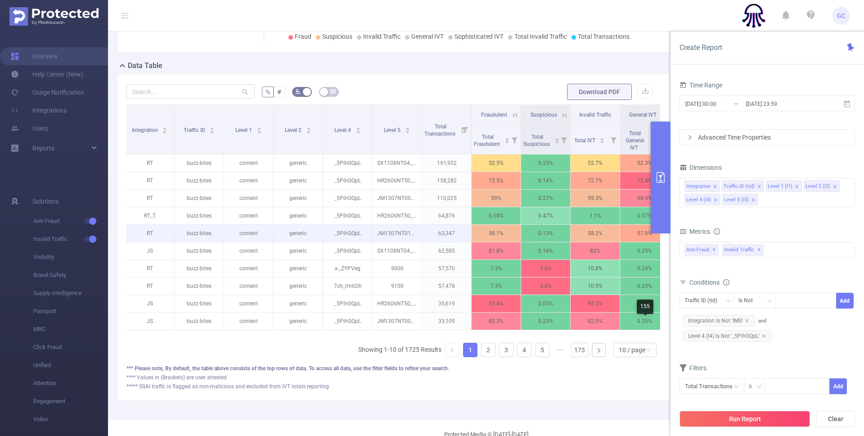
scroll to position [210, 0]
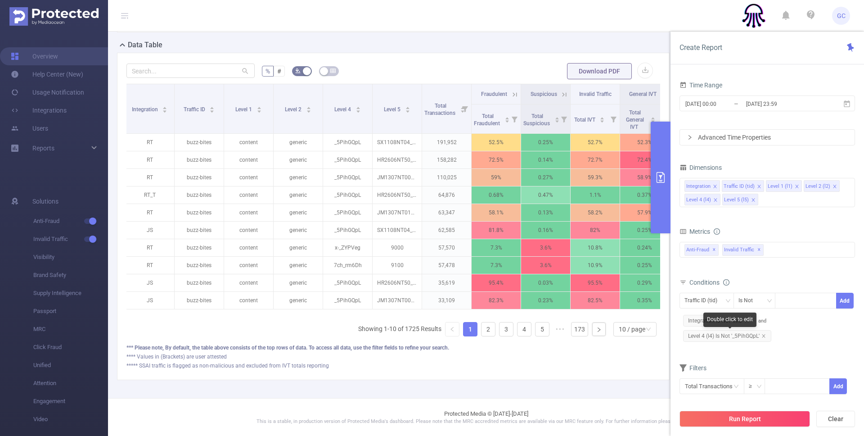
click at [734, 335] on span "Level 4 (l4) Is Not '_5PihGQpL'" at bounding box center [727, 336] width 88 height 12
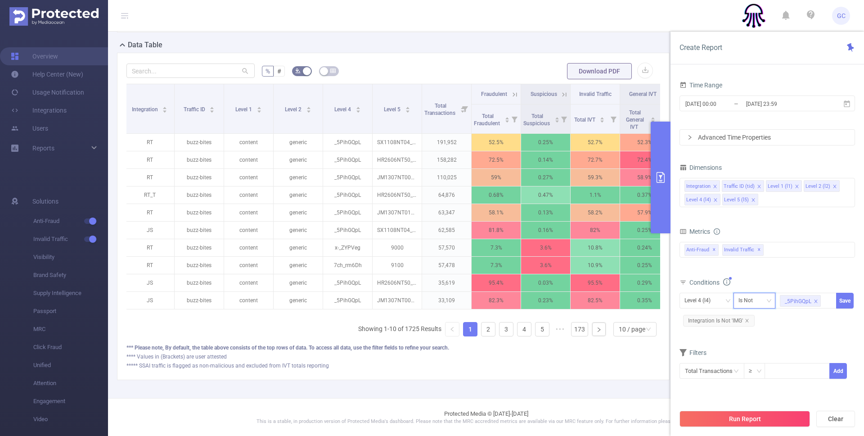
click at [746, 300] on div "Is Not" at bounding box center [749, 300] width 21 height 15
click at [746, 332] on li "Is" at bounding box center [763, 333] width 60 height 14
click at [816, 302] on icon "icon: close" at bounding box center [816, 301] width 5 height 5
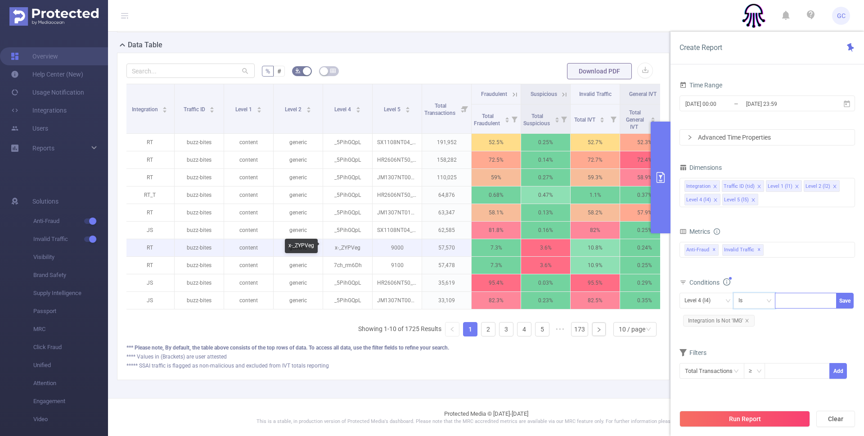
click at [348, 249] on p "x-_ZYPVeg" at bounding box center [347, 247] width 49 height 17
copy p "x-_ZYPVeg"
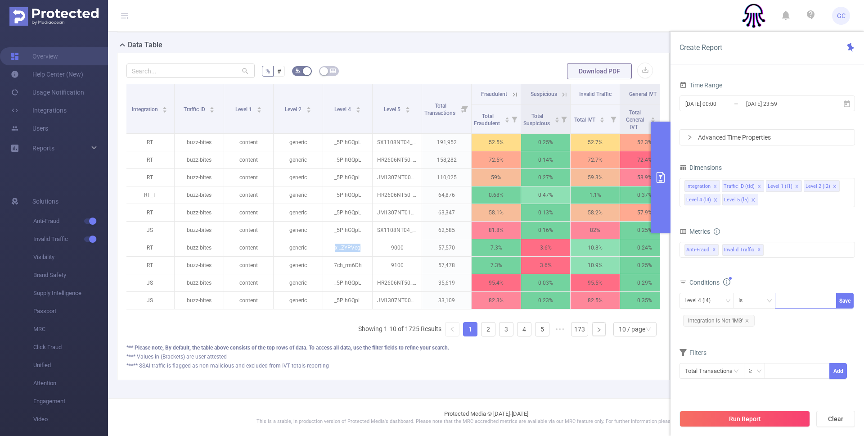
click at [794, 301] on div at bounding box center [806, 300] width 52 height 15
paste input "x-_ZYPVeg"
type input "x-_ZYPVeg"
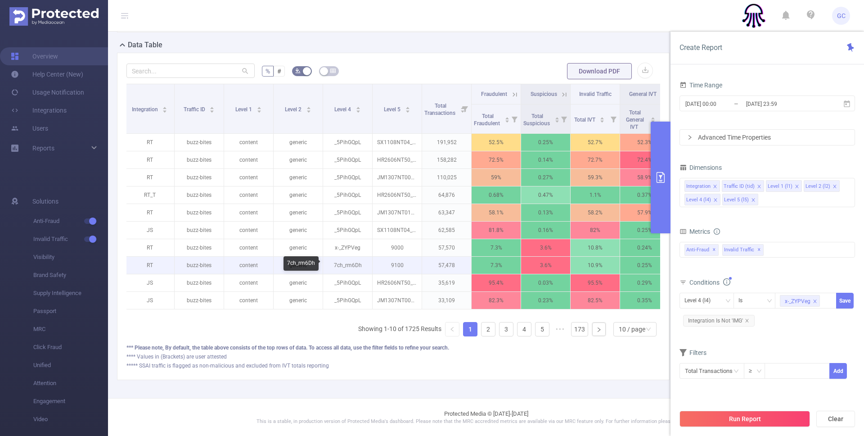
click at [343, 266] on p "7ch_rm6Dh" at bounding box center [347, 265] width 49 height 17
copy p "7ch_rm6Dh"
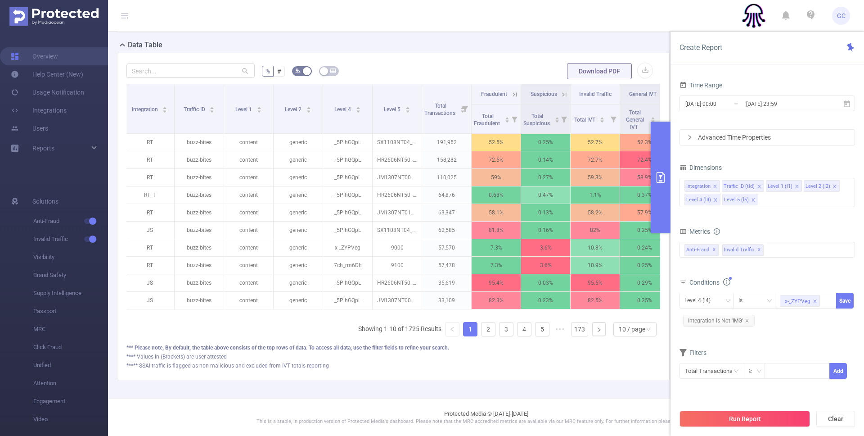
click at [823, 301] on input at bounding box center [824, 301] width 4 height 12
paste input "7ch_rm6Dh"
type input "7ch_rm6Dh"
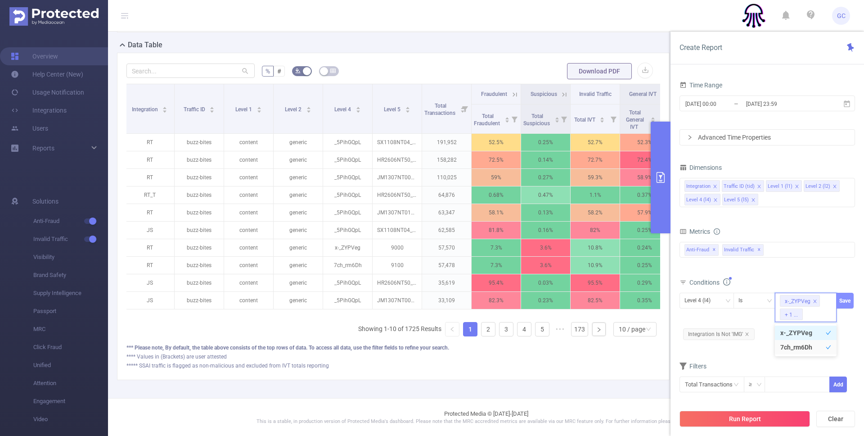
click at [845, 298] on button "Save" at bounding box center [845, 301] width 18 height 16
click at [740, 415] on button "Run Report" at bounding box center [745, 419] width 131 height 16
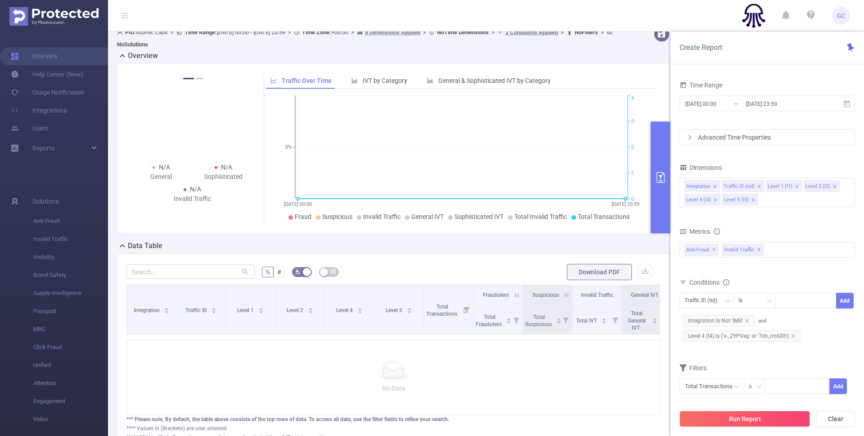
scroll to position [9, 0]
click at [746, 320] on icon "icon: close" at bounding box center [747, 320] width 5 height 5
click at [741, 355] on div "Filters" at bounding box center [768, 353] width 176 height 15
click at [746, 416] on button "Run Report" at bounding box center [745, 419] width 131 height 16
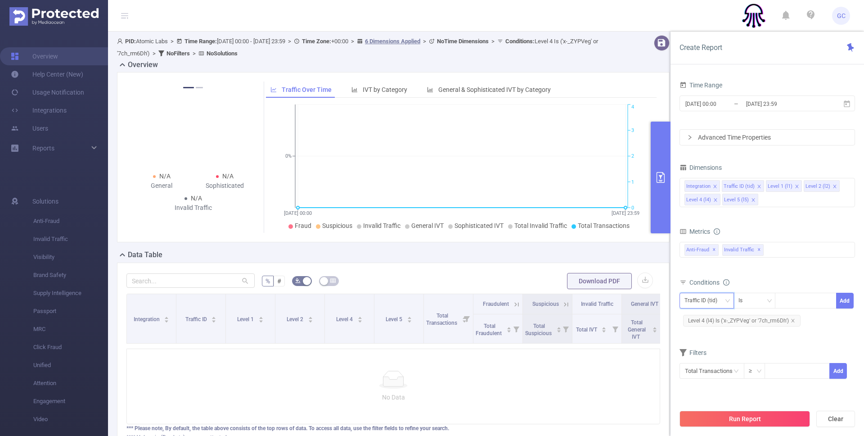
click at [714, 299] on div "Traffic ID (tid)" at bounding box center [704, 300] width 39 height 15
drag, startPoint x: 702, startPoint y: 319, endPoint x: 730, endPoint y: 319, distance: 28.4
click at [702, 319] on li "Integration" at bounding box center [707, 319] width 54 height 14
click at [798, 303] on div at bounding box center [806, 300] width 52 height 15
click at [714, 321] on span "Level 4 (l4) Is ('x-_ZYPVeg' or '7ch_rm6Dh')" at bounding box center [741, 321] width 117 height 12
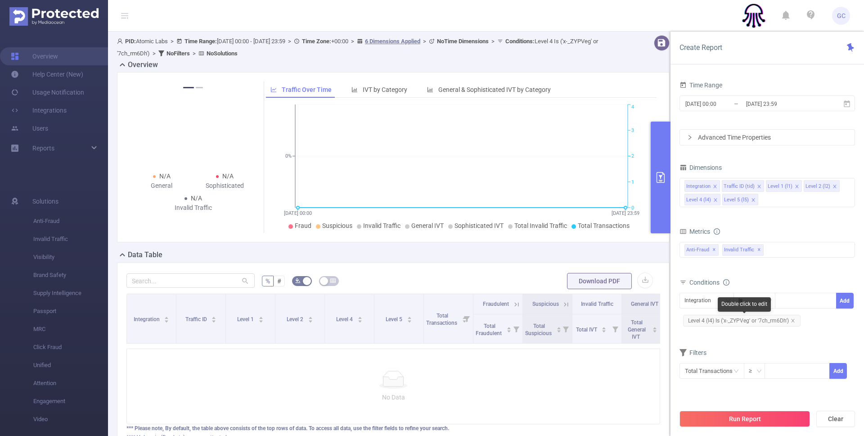
click at [716, 321] on span "Level 4 (l4) Is ('x-_ZYPVeg' or '7ch_rm6Dh')" at bounding box center [741, 321] width 117 height 12
click at [741, 302] on div "Is" at bounding box center [744, 300] width 10 height 15
click at [740, 322] on li "Contains" at bounding box center [763, 319] width 60 height 14
click at [849, 302] on button "Save" at bounding box center [845, 301] width 18 height 16
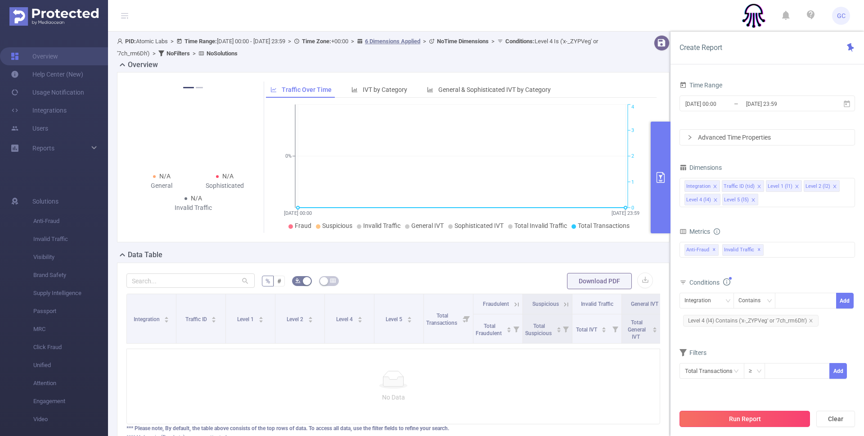
click at [743, 420] on button "Run Report" at bounding box center [745, 419] width 131 height 16
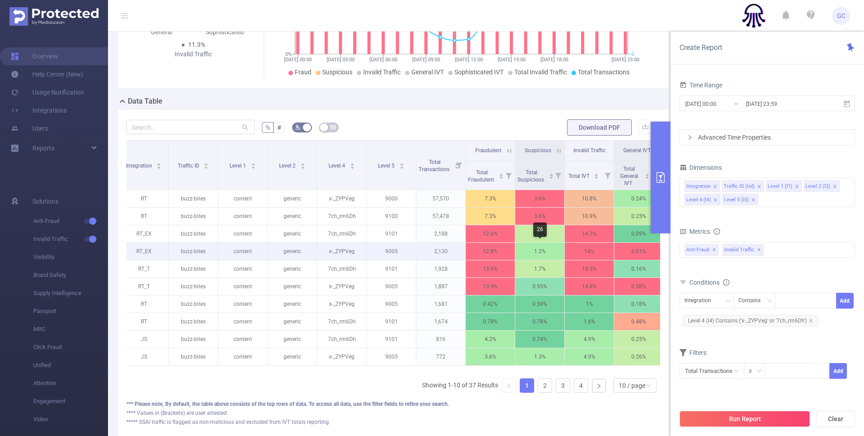
scroll to position [0, 5]
